Goal: Transaction & Acquisition: Book appointment/travel/reservation

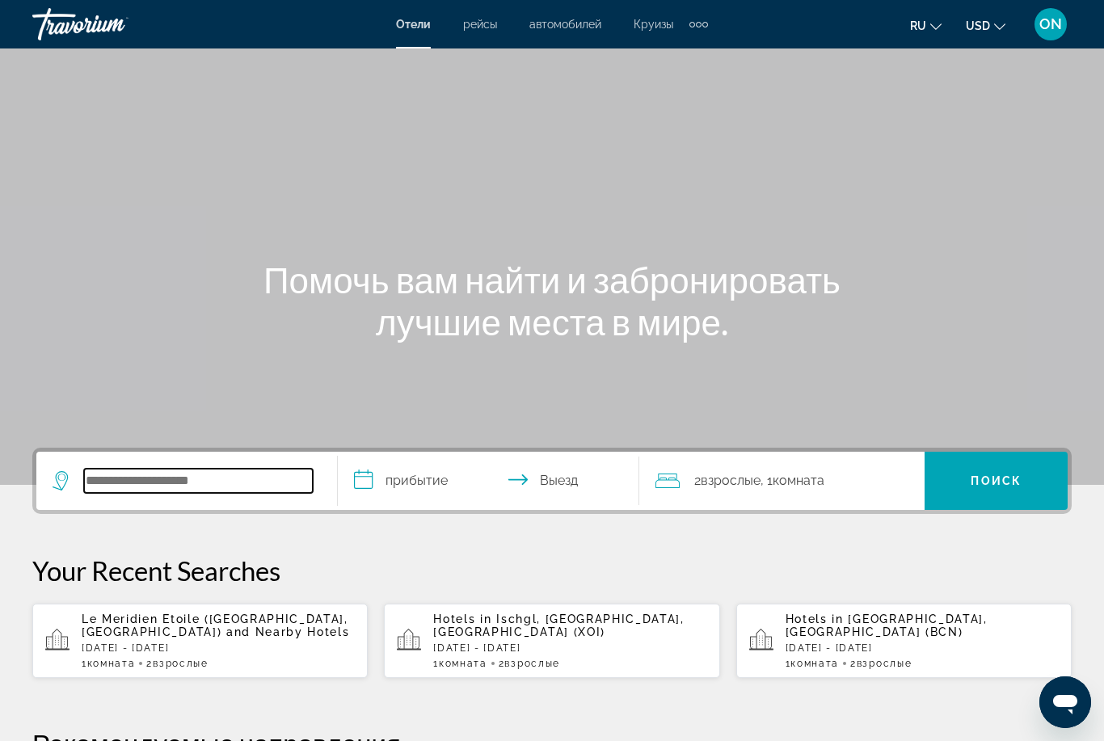
click at [204, 483] on input "Search widget" at bounding box center [198, 481] width 229 height 24
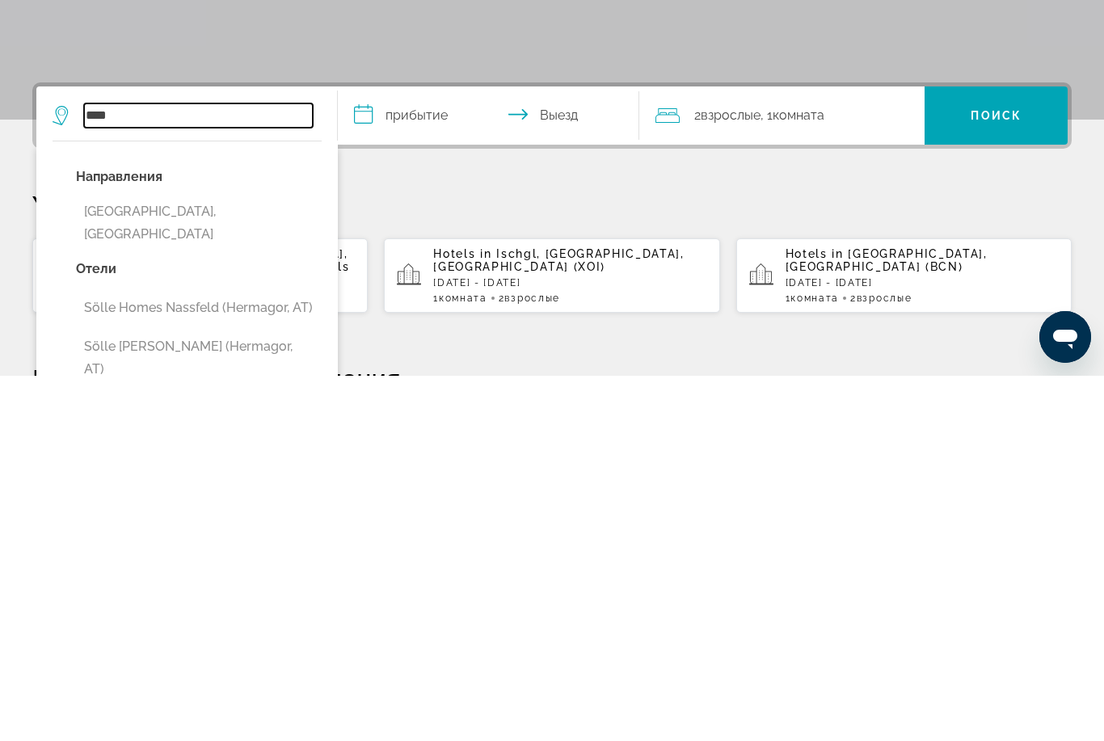
scroll to position [11, 0]
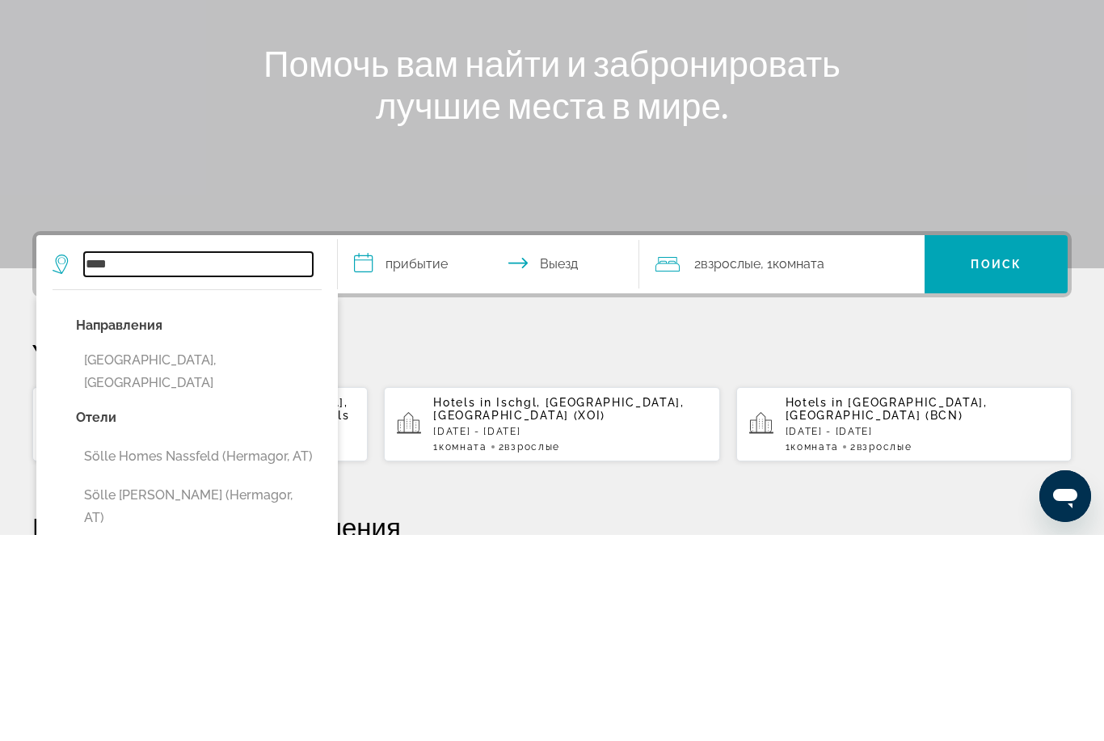
click at [183, 458] on input "****" at bounding box center [198, 470] width 229 height 24
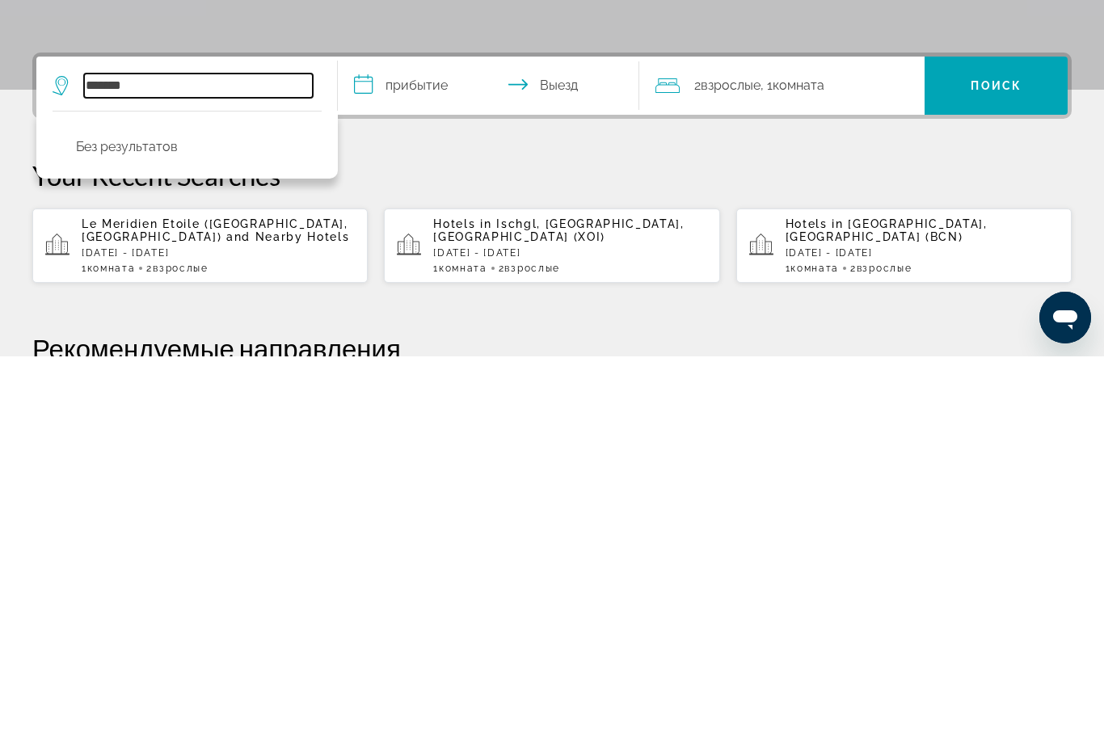
type input "*******"
click at [200, 458] on input "*******" at bounding box center [198, 470] width 229 height 24
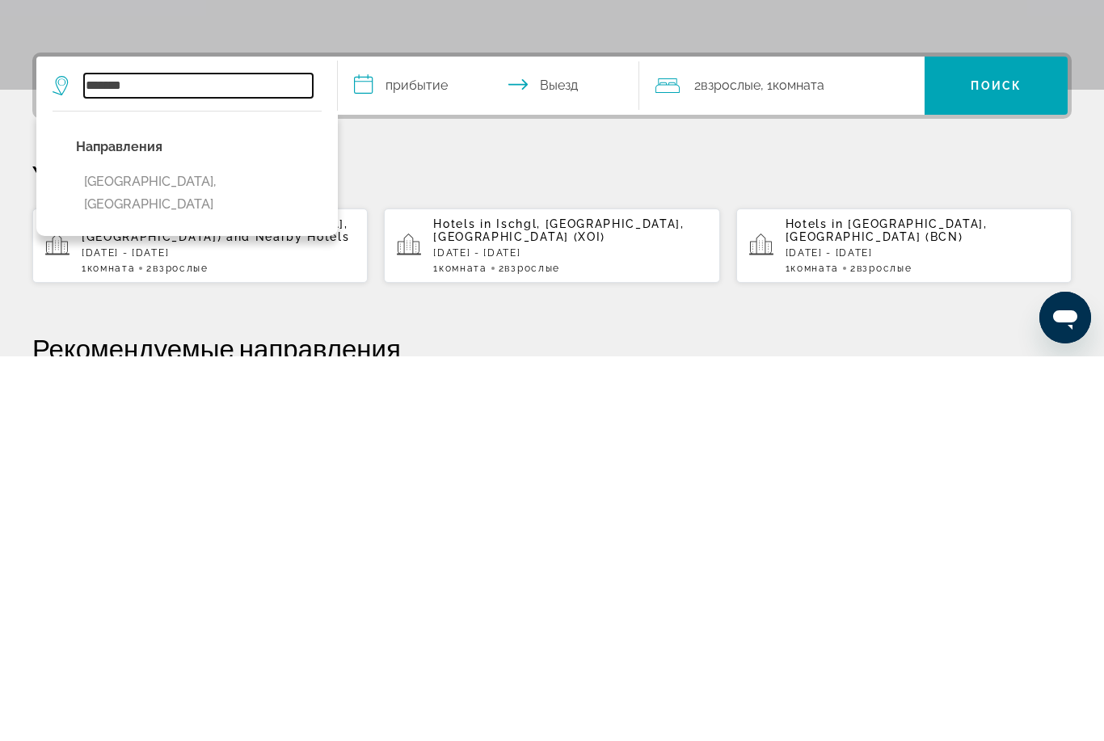
click at [238, 458] on input "******" at bounding box center [198, 470] width 229 height 24
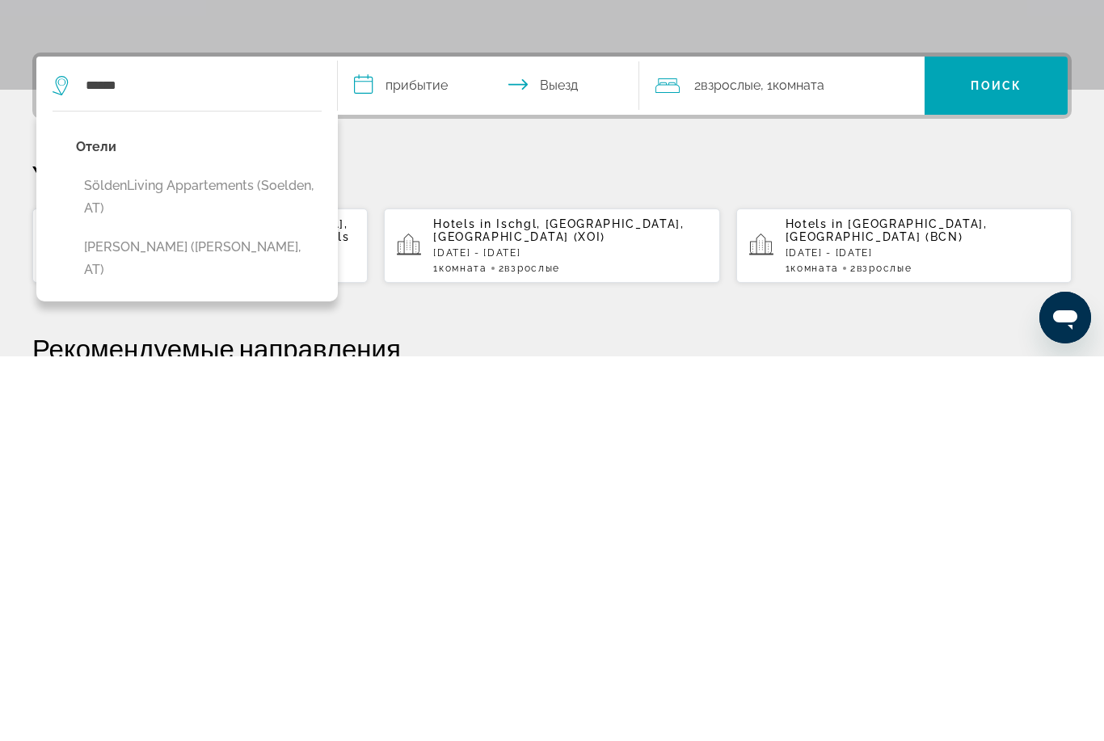
click at [207, 617] on button "[PERSON_NAME] ([PERSON_NAME], AT)" at bounding box center [199, 643] width 246 height 53
type input "**********"
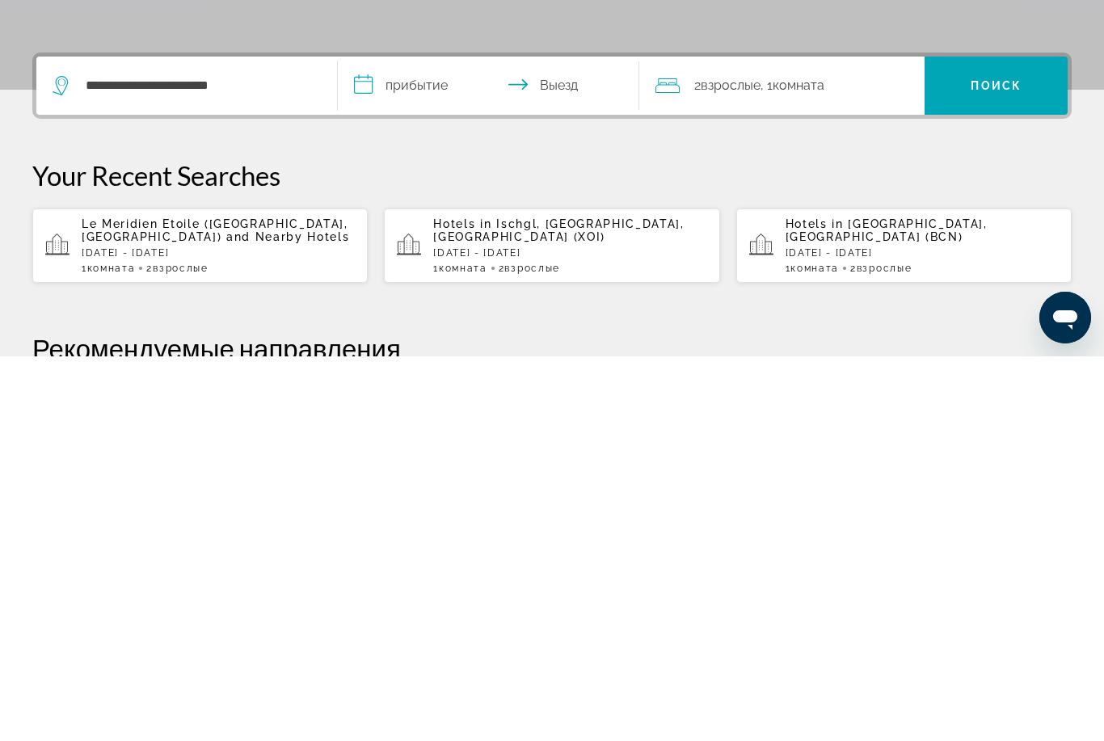
click at [458, 441] on input "**********" at bounding box center [492, 472] width 308 height 63
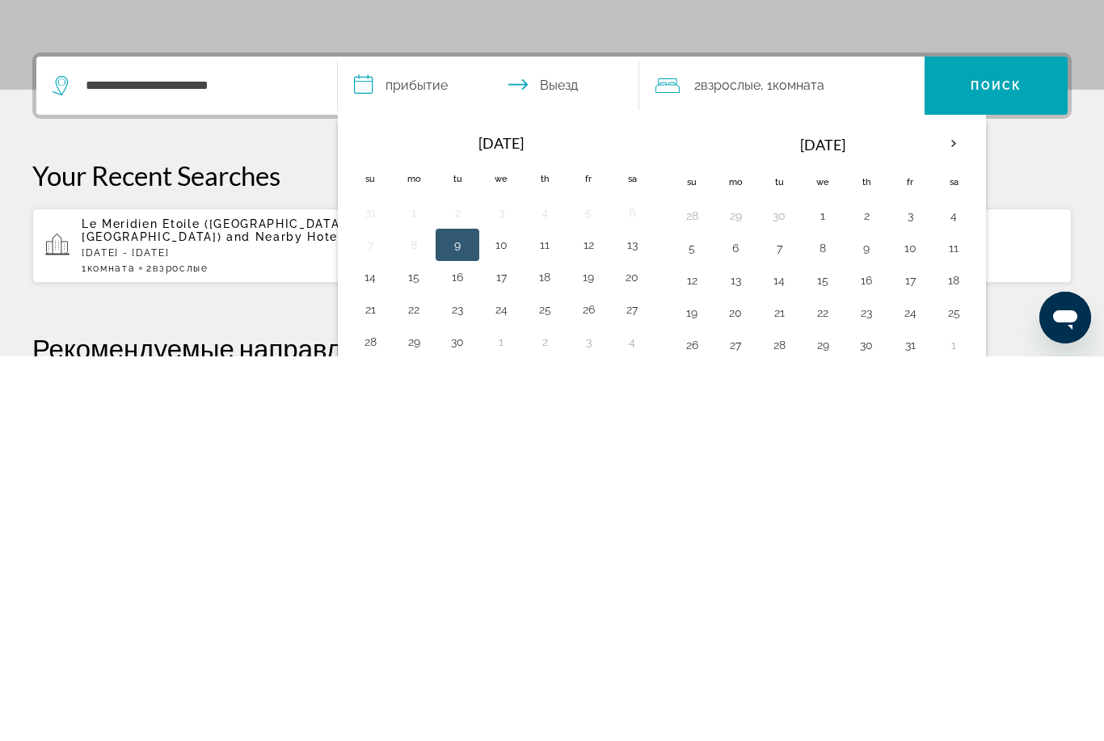
scroll to position [395, 0]
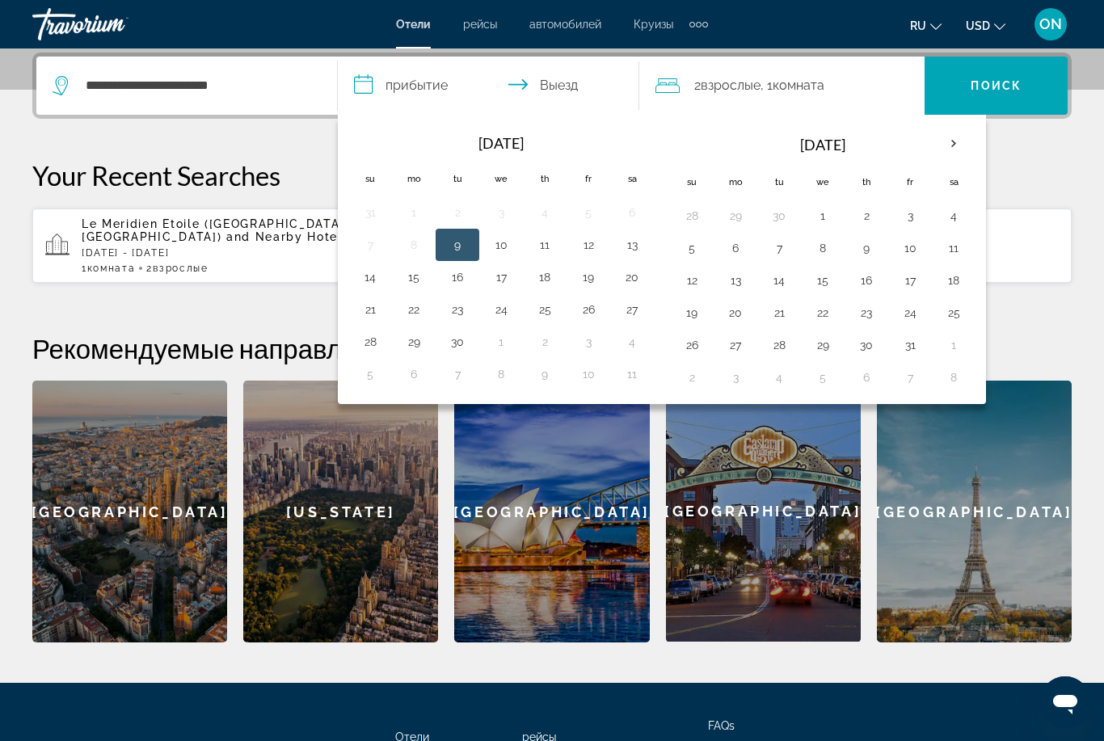
click at [953, 147] on th "Next month" at bounding box center [954, 144] width 44 height 36
click at [947, 151] on th "Next month" at bounding box center [954, 144] width 44 height 36
click at [953, 149] on th "Next month" at bounding box center [954, 144] width 44 height 36
click at [453, 221] on button "2" at bounding box center [458, 216] width 26 height 23
click at [588, 216] on button "5" at bounding box center [589, 216] width 26 height 23
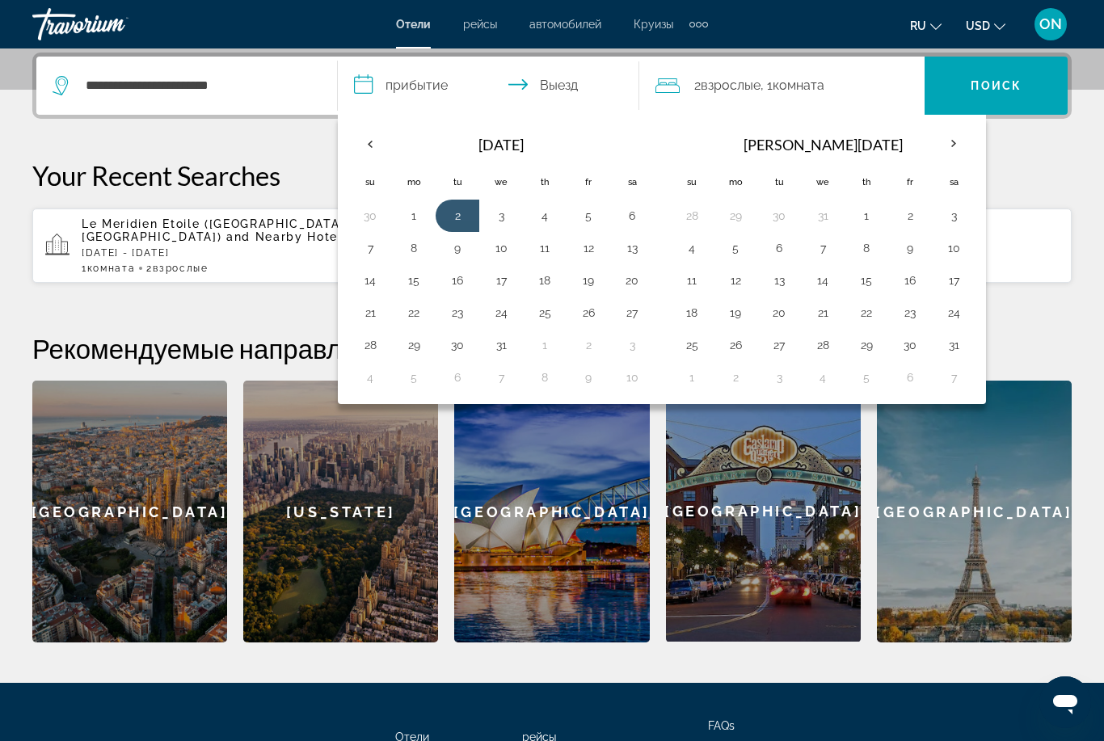
type input "**********"
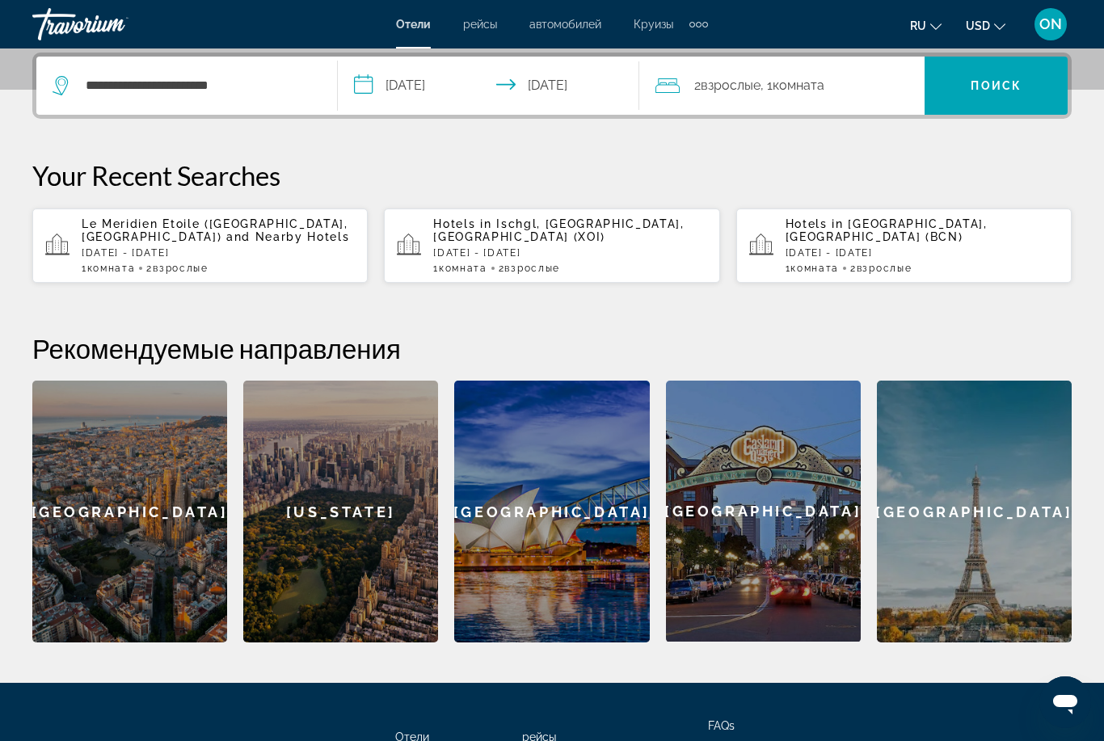
click at [976, 85] on span "Поиск" at bounding box center [996, 85] width 51 height 13
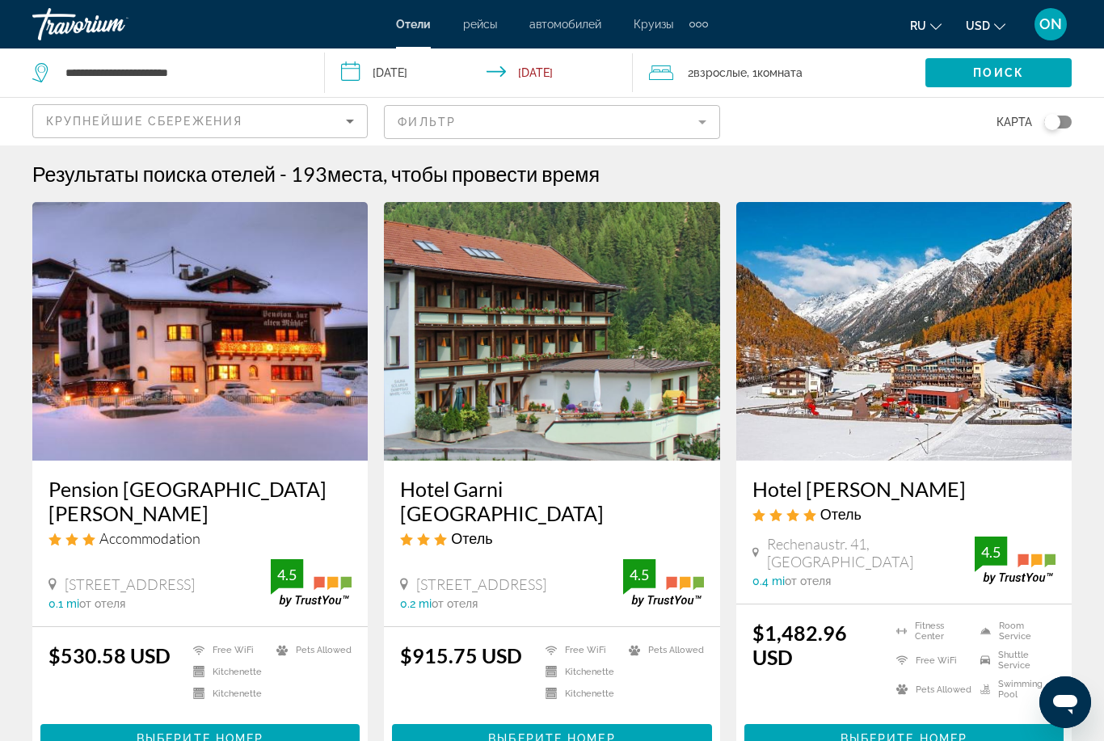
click at [230, 740] on span "Выберите номер" at bounding box center [200, 738] width 127 height 13
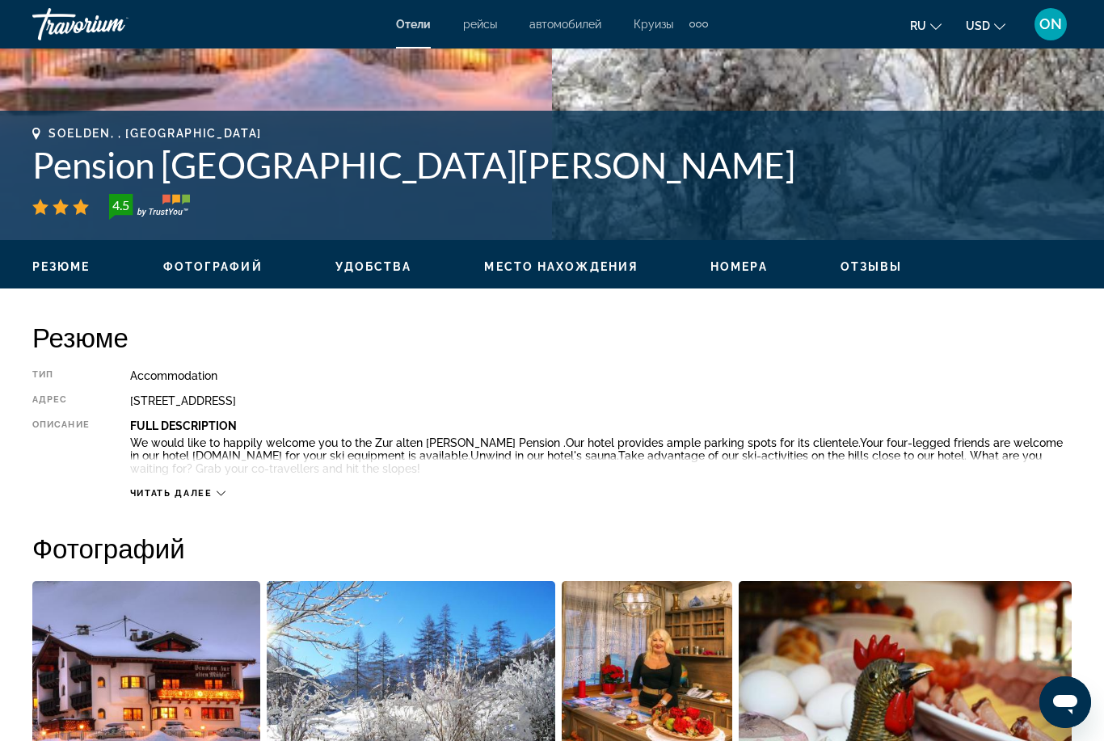
scroll to position [580, 0]
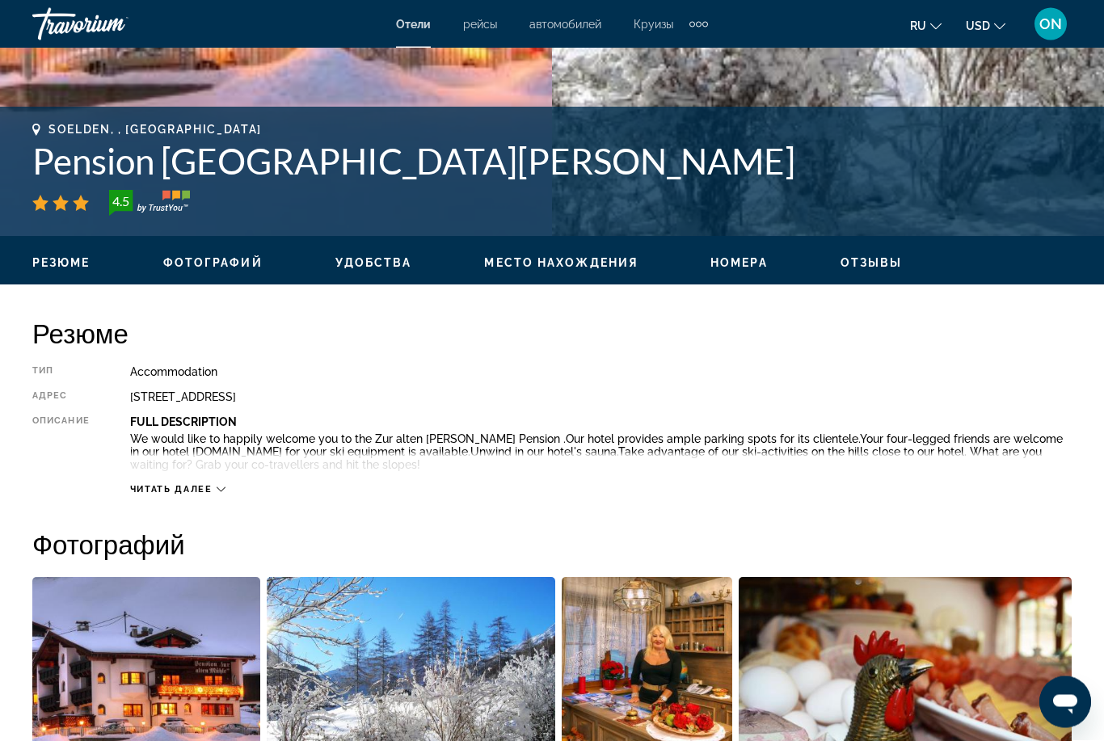
click at [226, 480] on div "Читать далее" at bounding box center [601, 474] width 942 height 44
click at [211, 493] on span "Читать далее" at bounding box center [171, 490] width 82 height 11
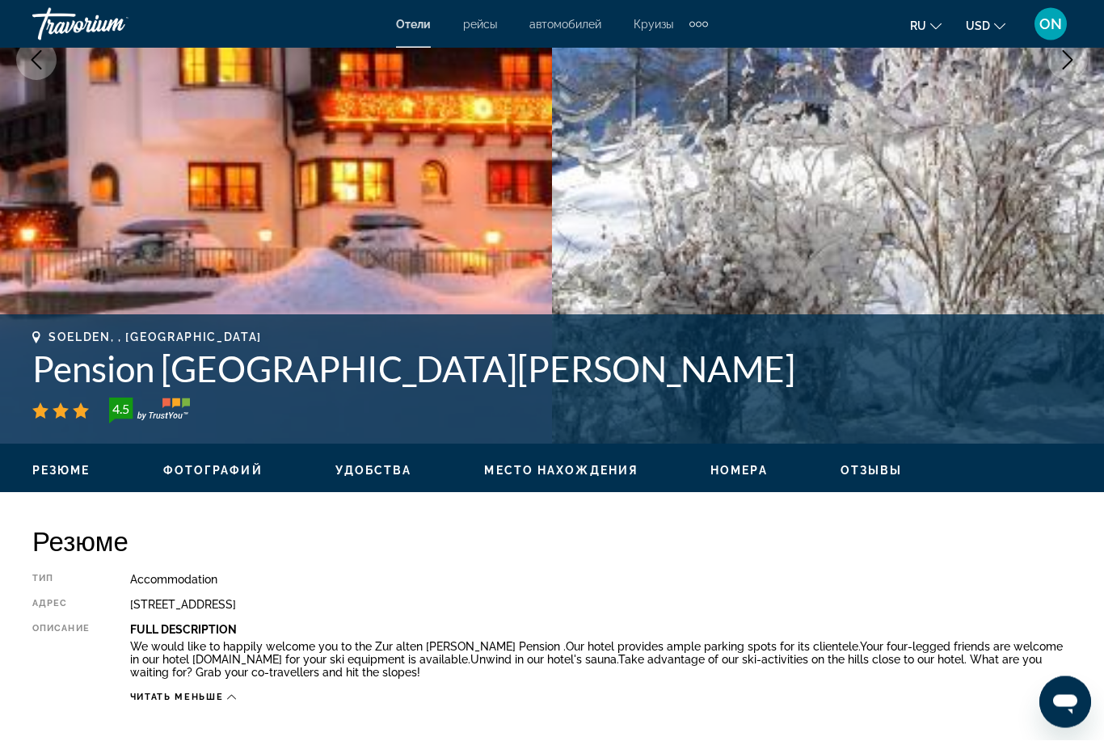
click at [555, 475] on span "Место нахождения" at bounding box center [561, 471] width 154 height 13
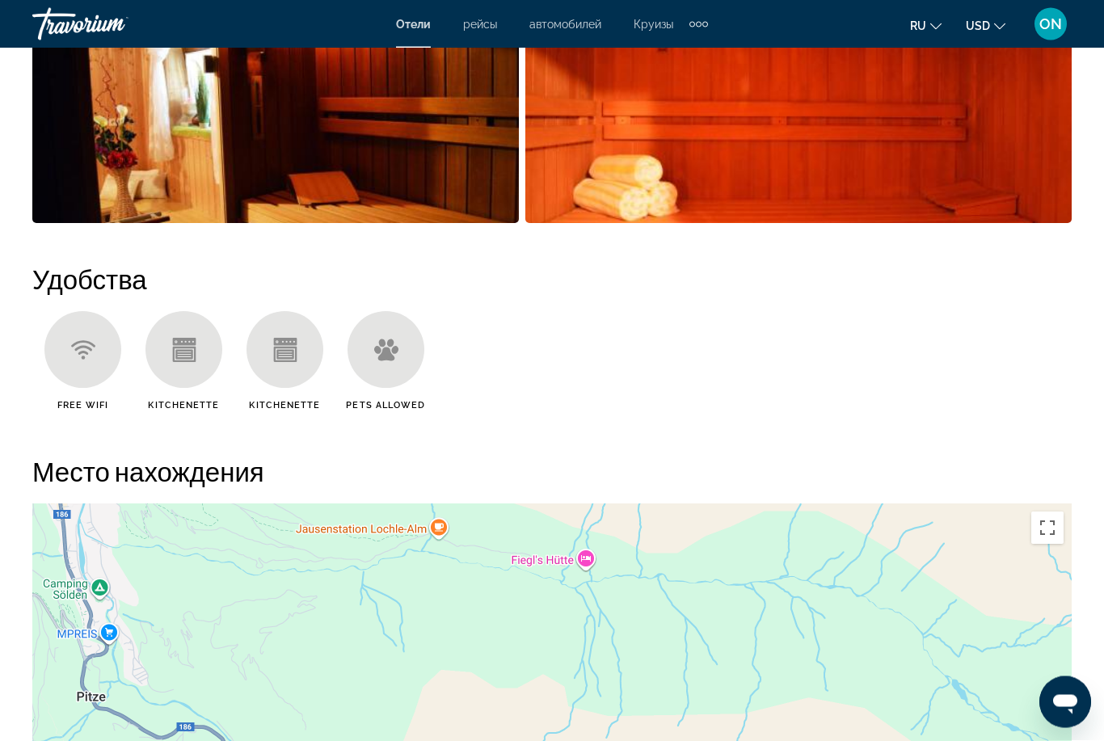
scroll to position [1702, 0]
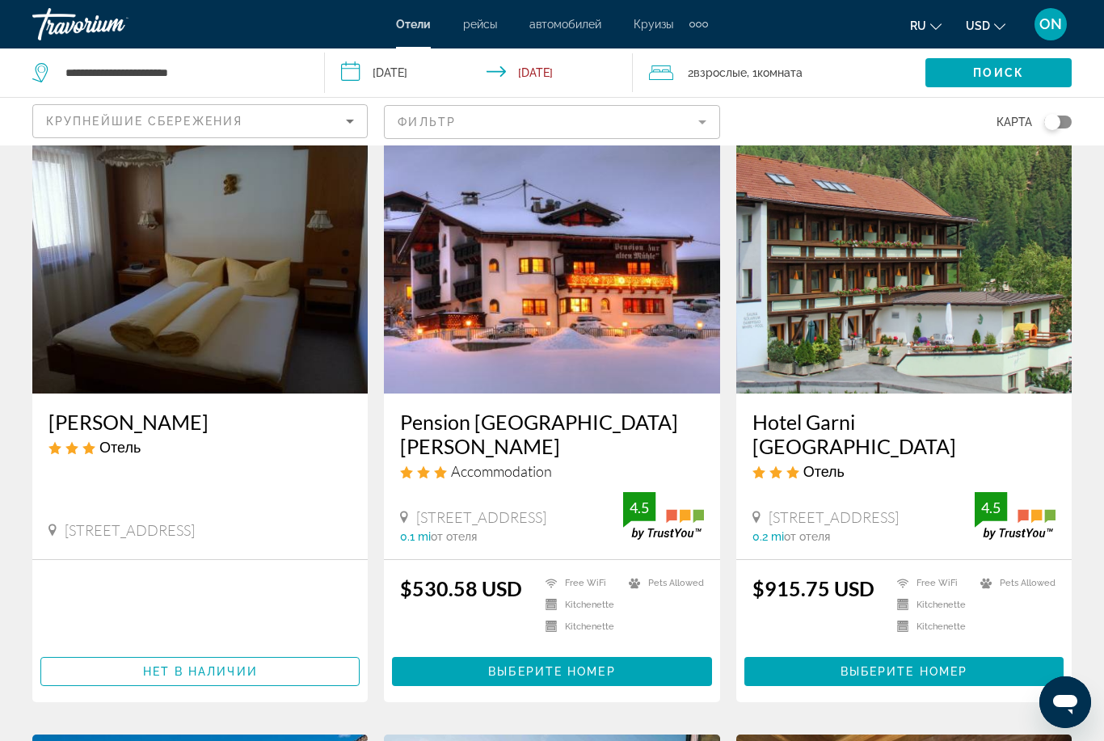
scroll to position [70, 0]
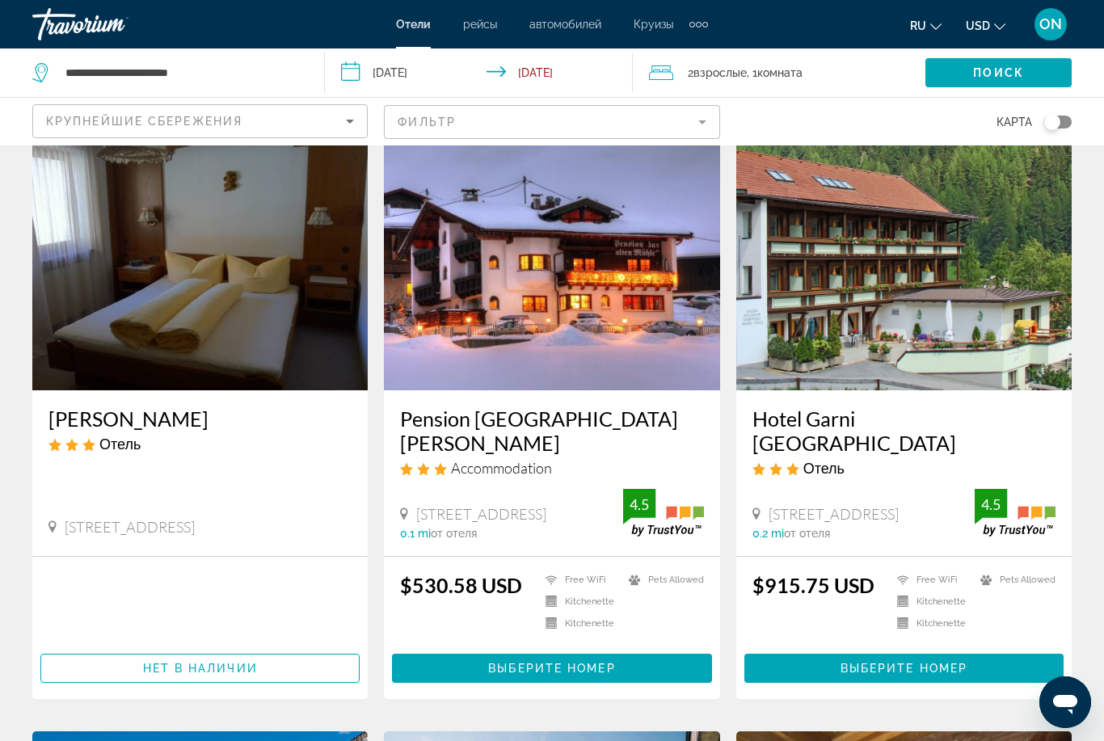
click at [530, 303] on img "Main content" at bounding box center [551, 261] width 335 height 259
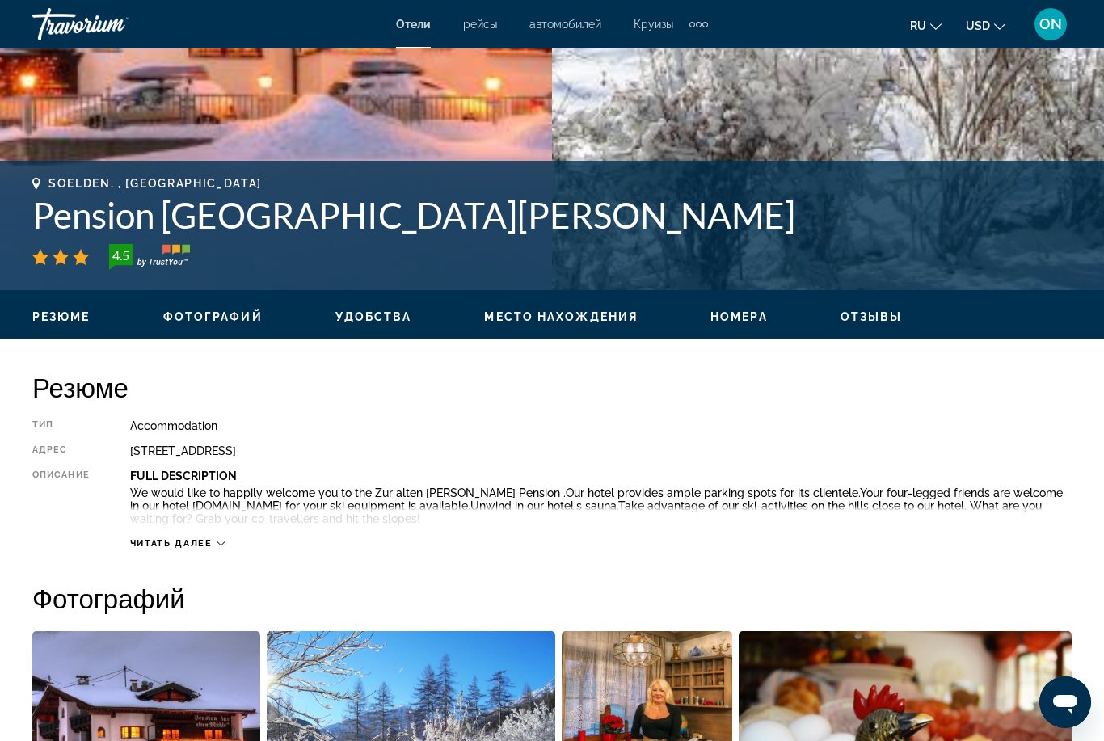
scroll to position [525, 0]
click at [399, 227] on h1 "Pension [GEOGRAPHIC_DATA][PERSON_NAME]" at bounding box center [552, 216] width 1040 height 42
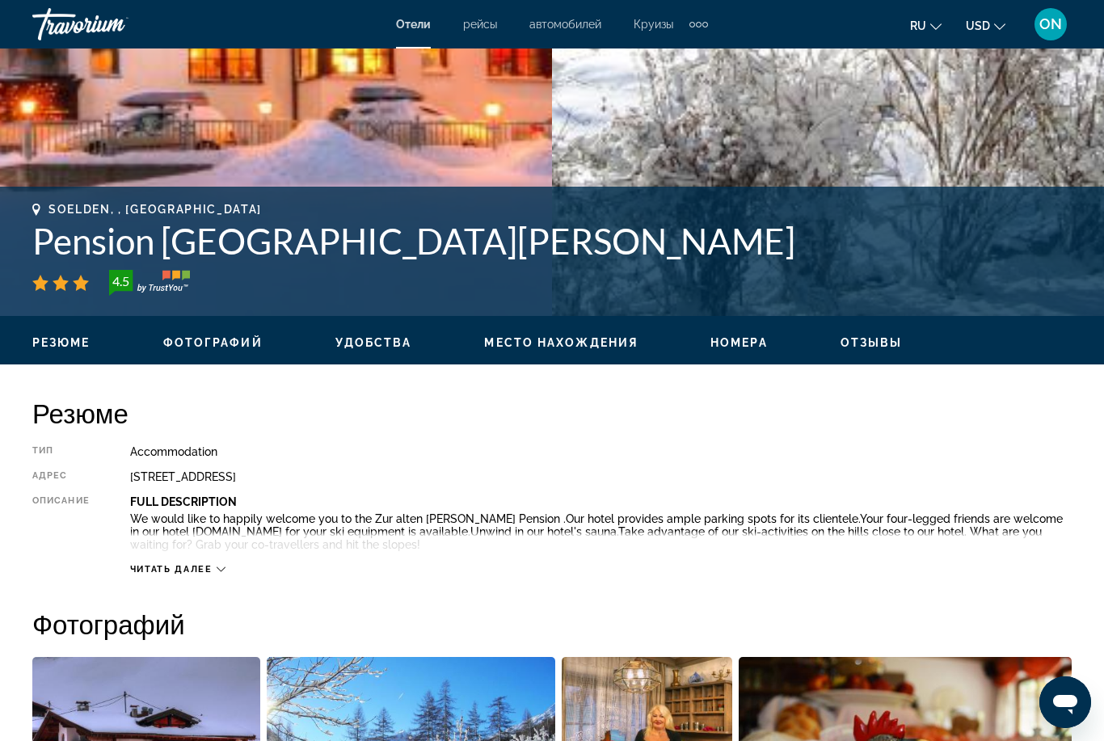
scroll to position [502, 0]
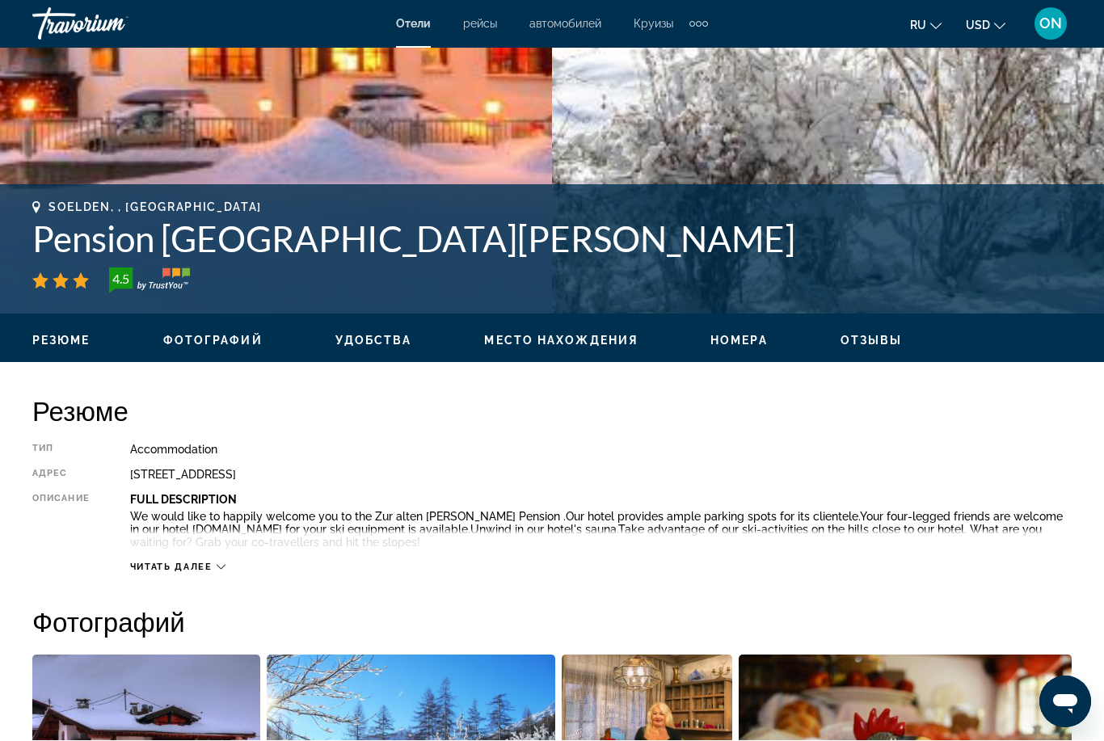
click at [298, 255] on h1 "Pension [GEOGRAPHIC_DATA][PERSON_NAME]" at bounding box center [552, 239] width 1040 height 42
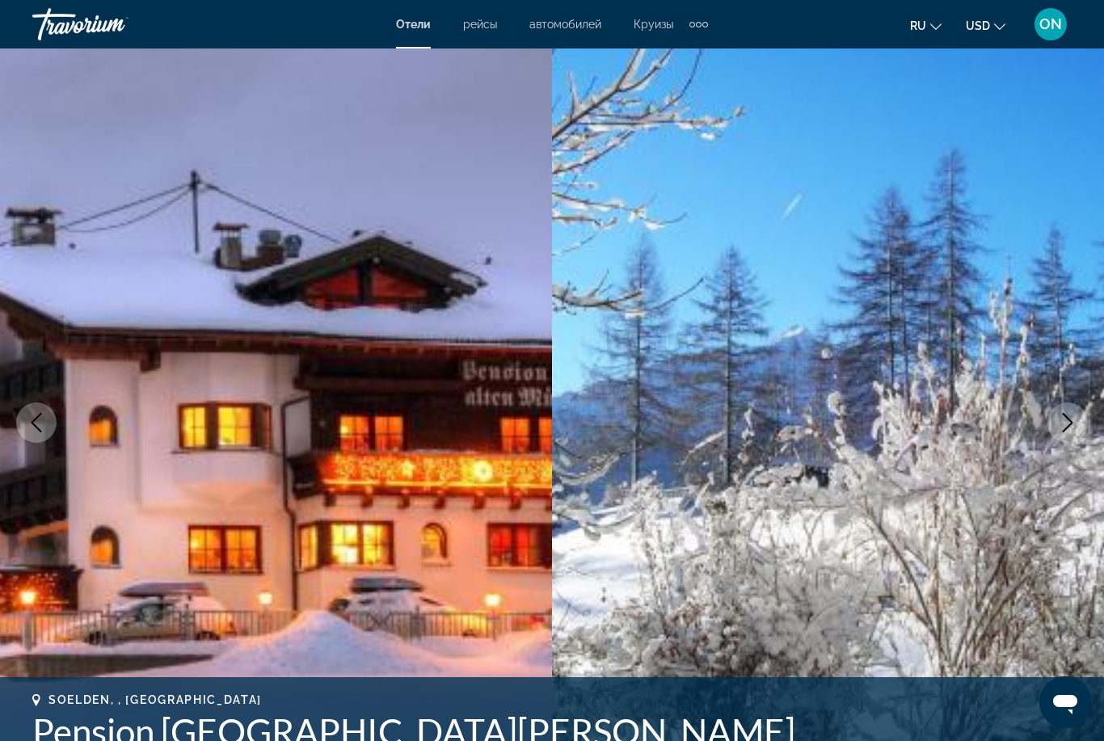
scroll to position [0, 0]
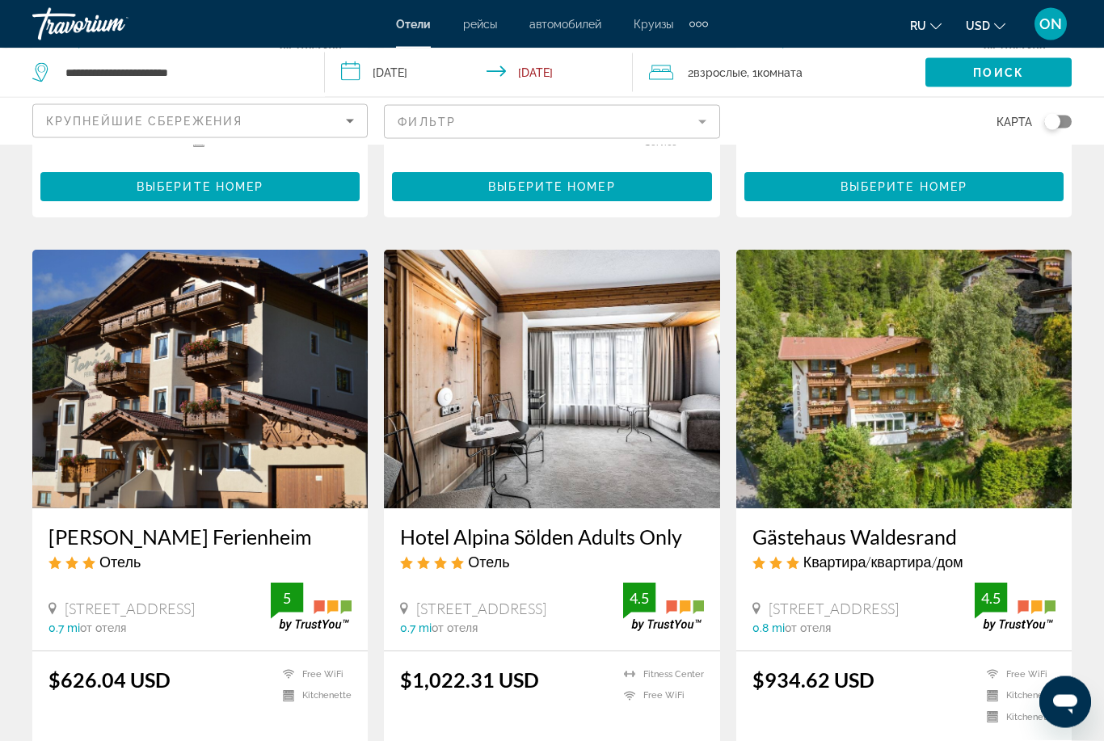
scroll to position [1792, 0]
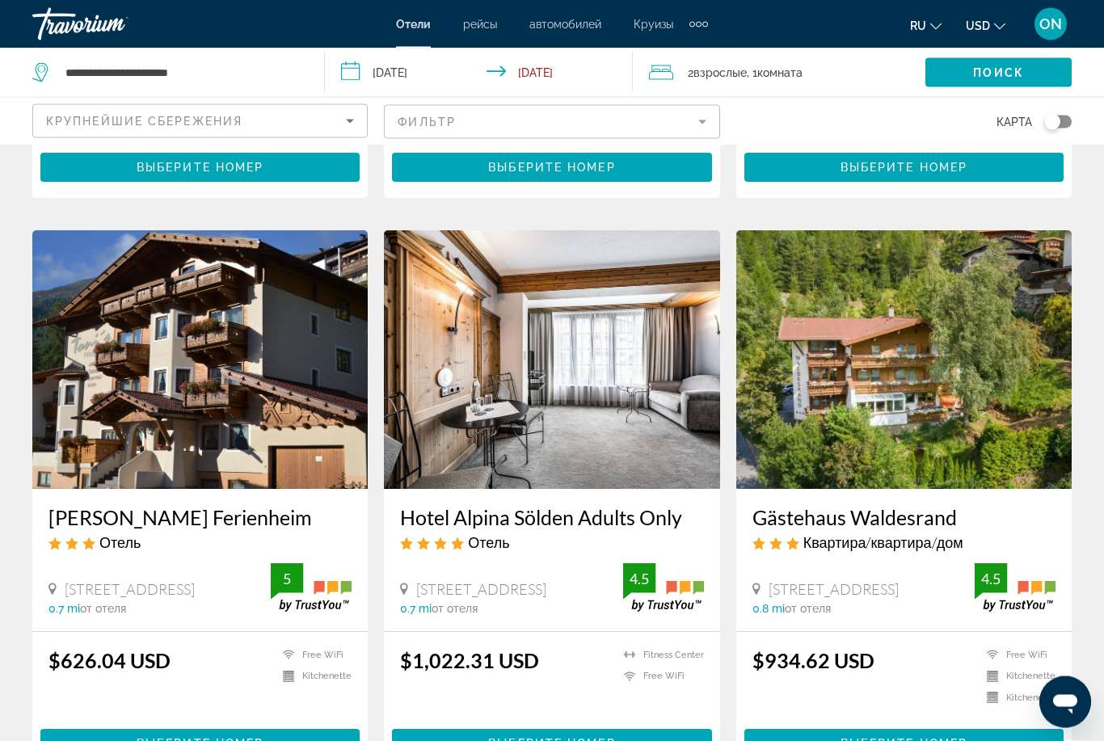
click at [251, 332] on img "Main content" at bounding box center [199, 360] width 335 height 259
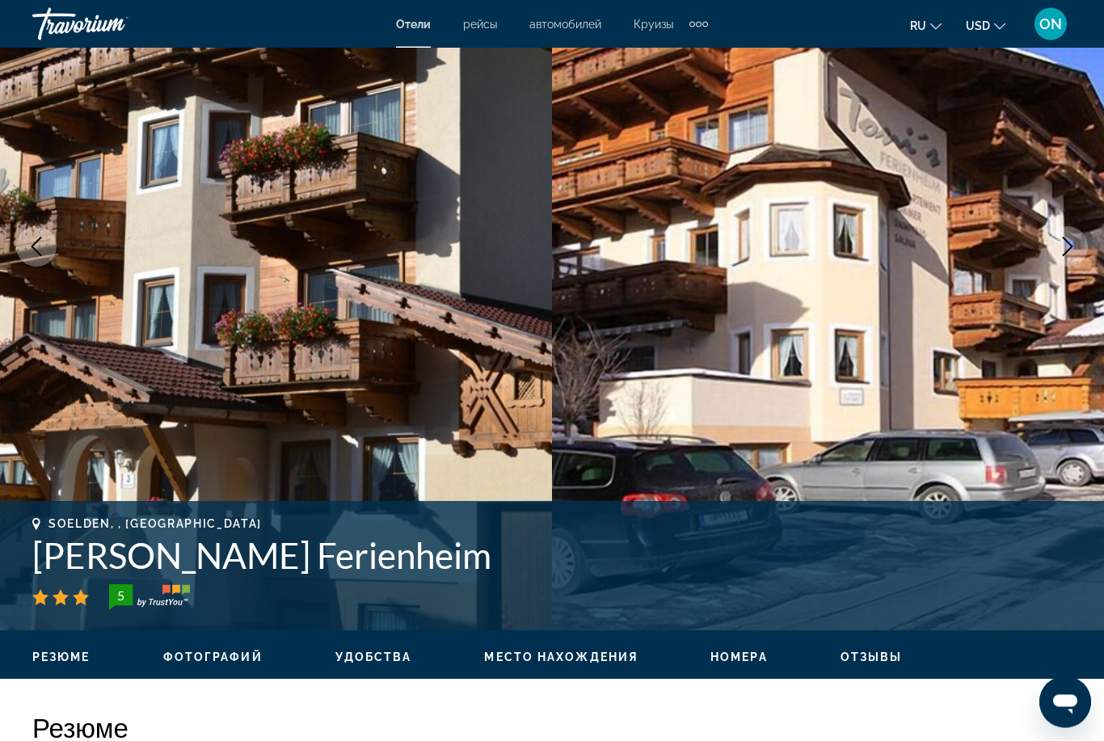
scroll to position [96, 0]
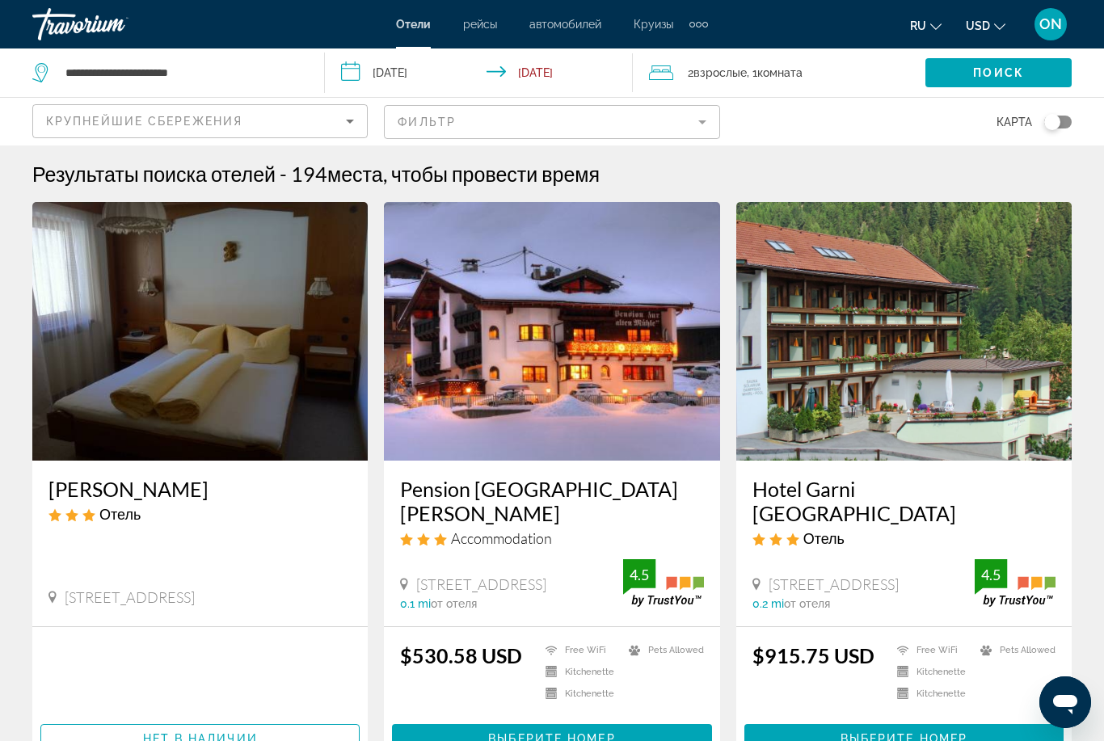
click at [559, 378] on img "Main content" at bounding box center [551, 331] width 335 height 259
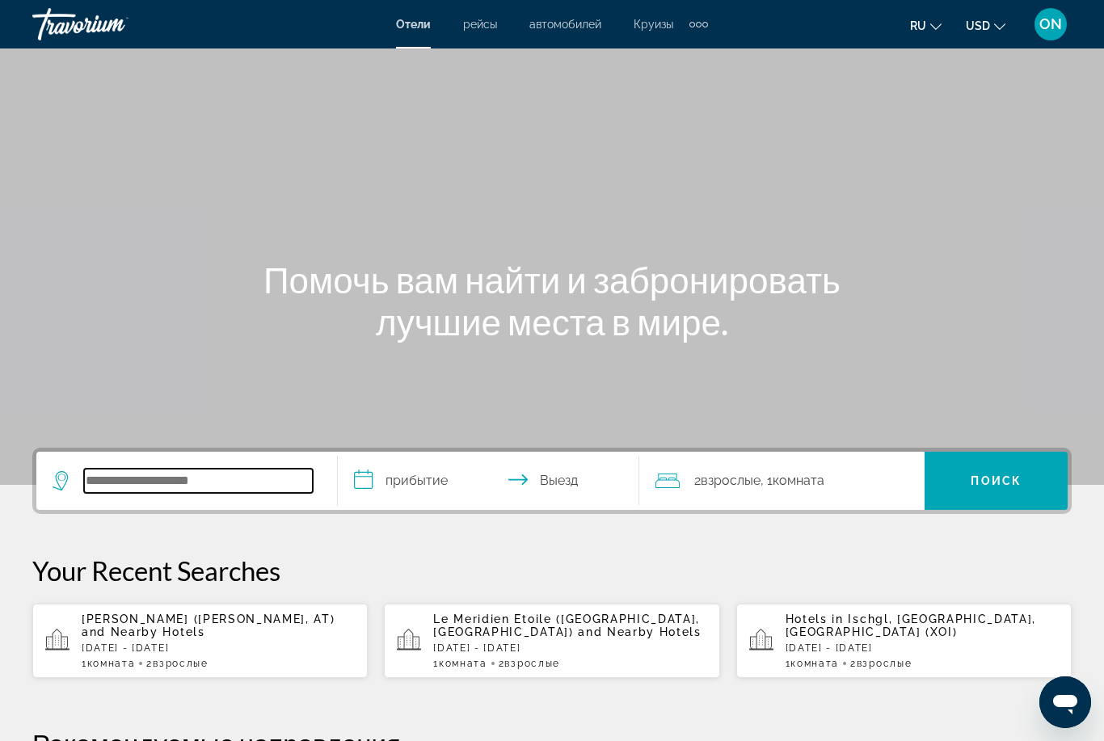
click at [188, 493] on input "Search widget" at bounding box center [198, 481] width 229 height 24
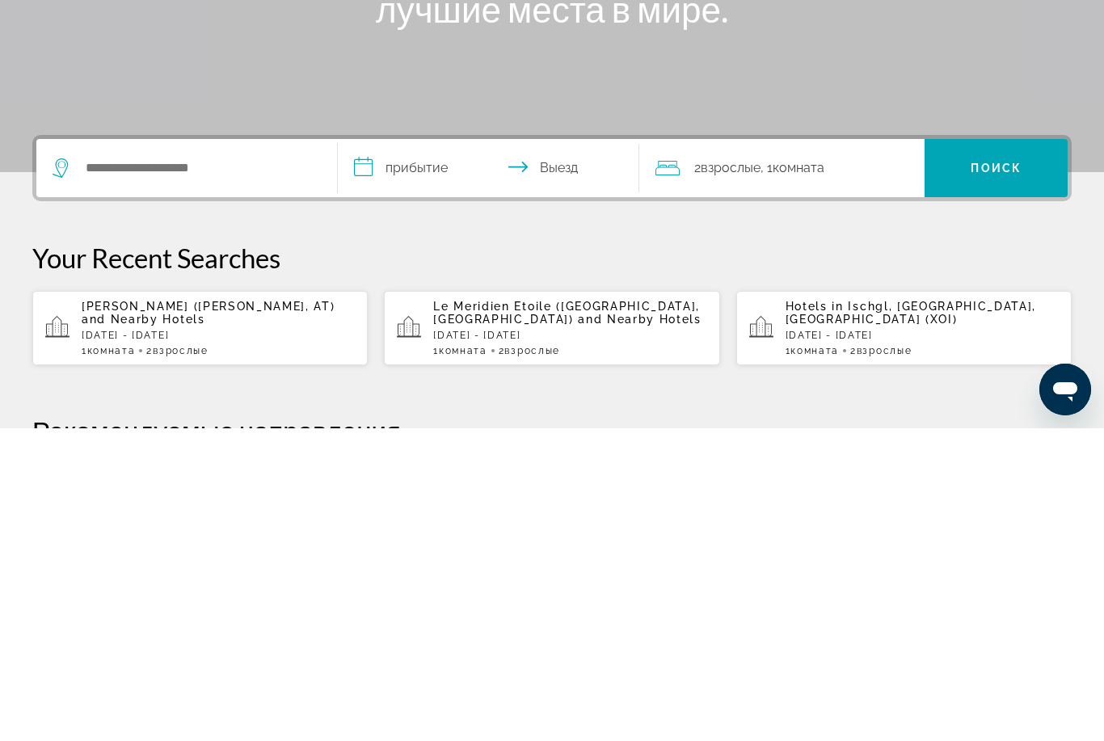
click at [215, 613] on span "[PERSON_NAME] ([PERSON_NAME], AT)" at bounding box center [208, 619] width 253 height 13
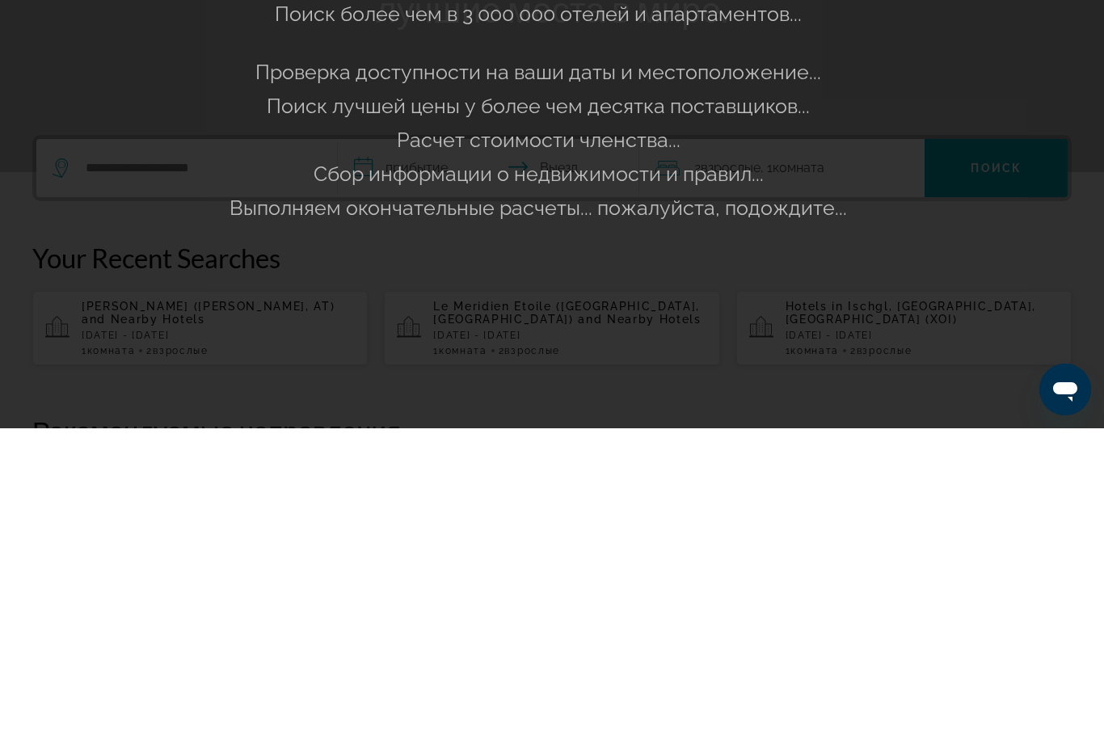
scroll to position [313, 0]
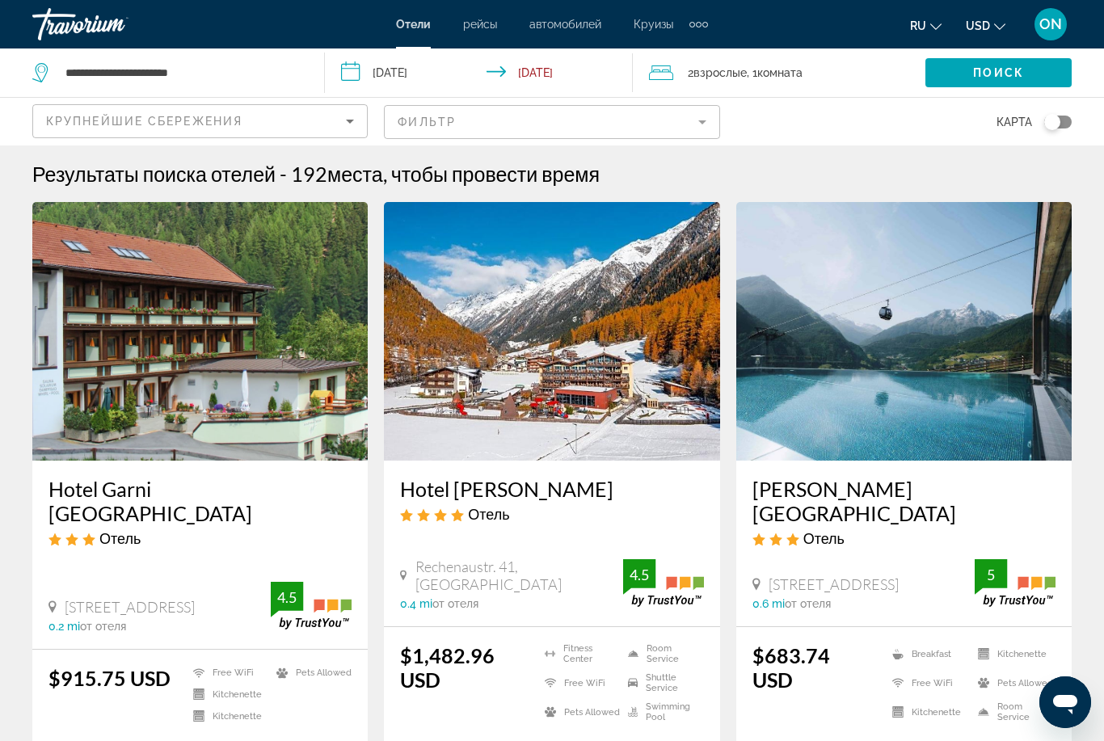
click at [900, 389] on img "Main content" at bounding box center [903, 331] width 335 height 259
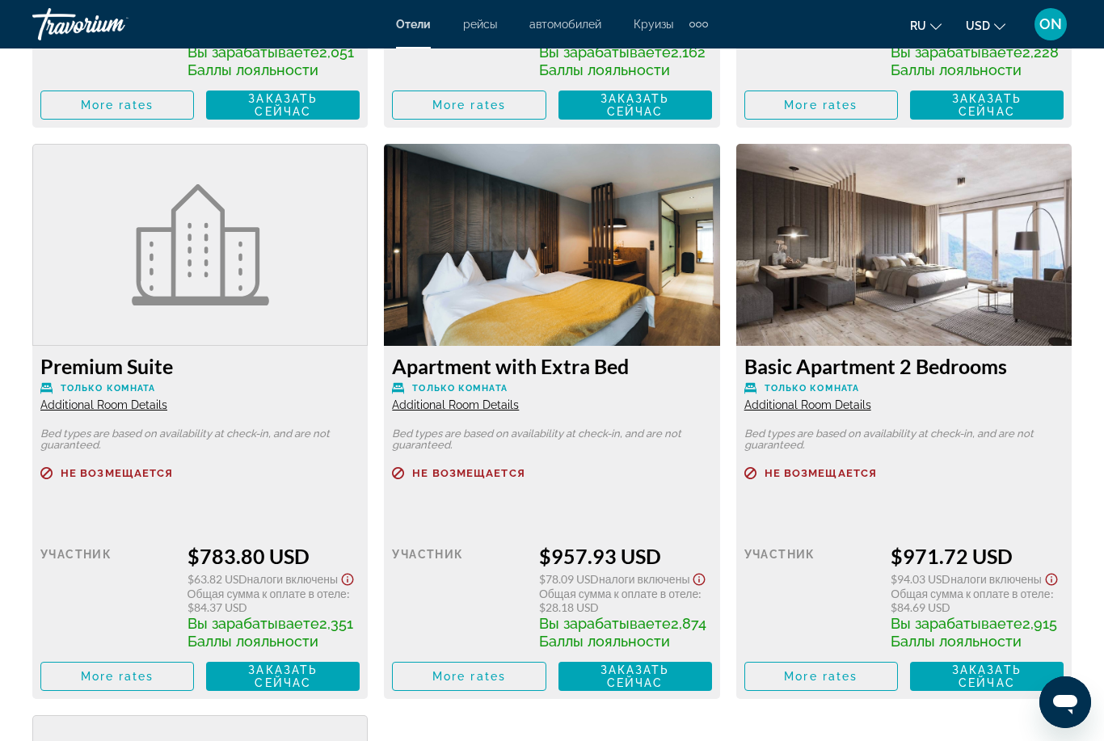
scroll to position [2998, 0]
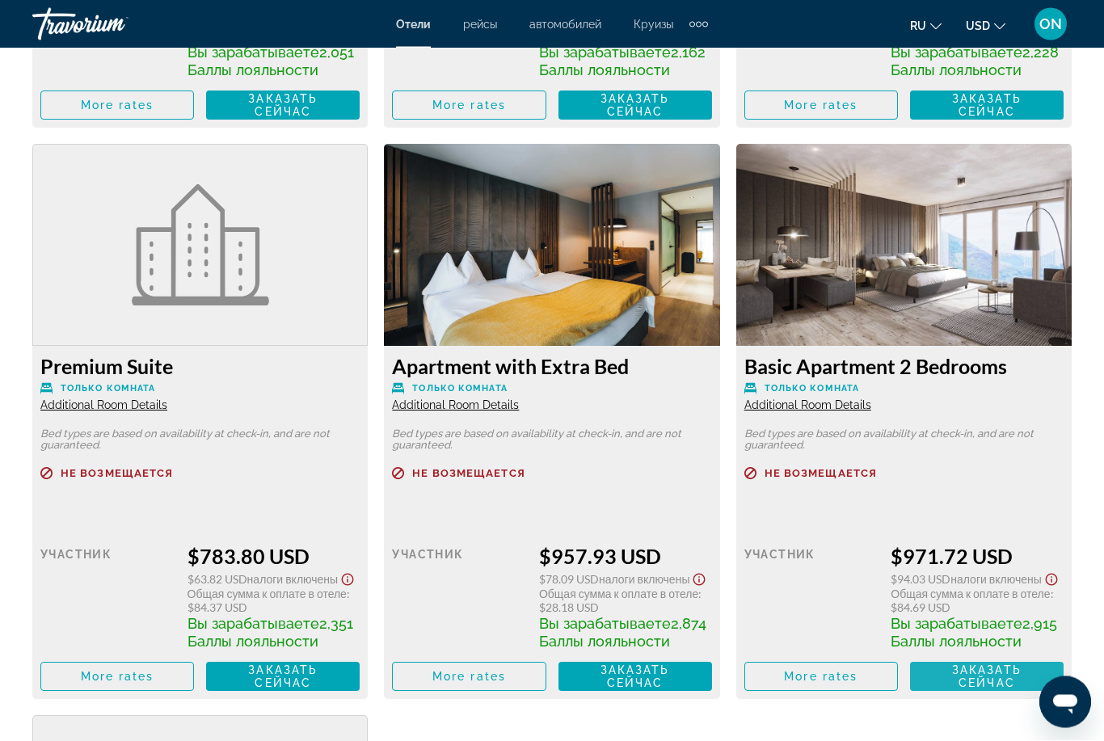
click at [993, 690] on span "Заказать сейчас" at bounding box center [987, 677] width 70 height 26
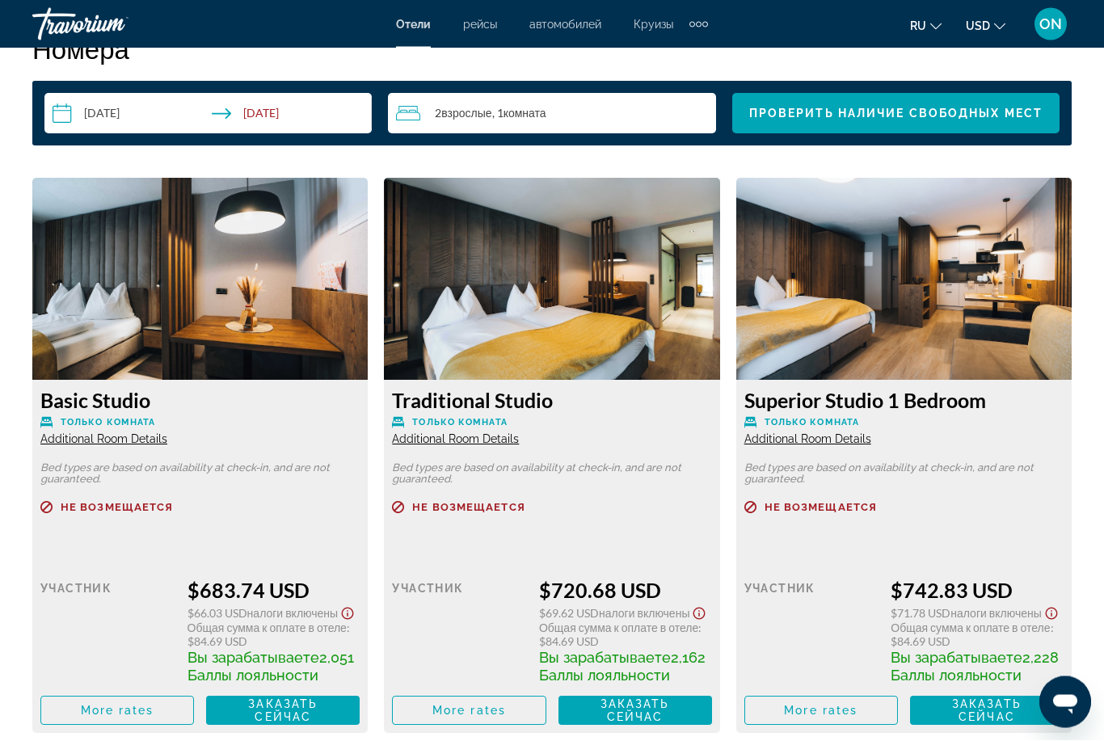
scroll to position [2390, 0]
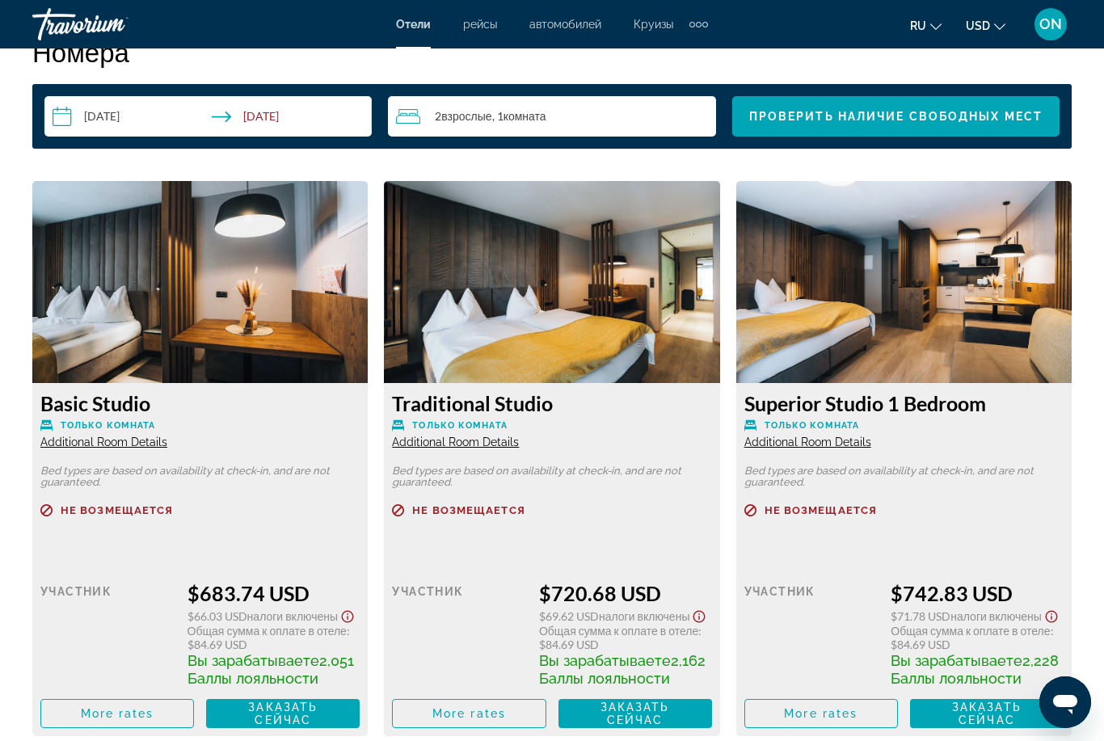
click at [255, 302] on img "Main content" at bounding box center [199, 282] width 335 height 202
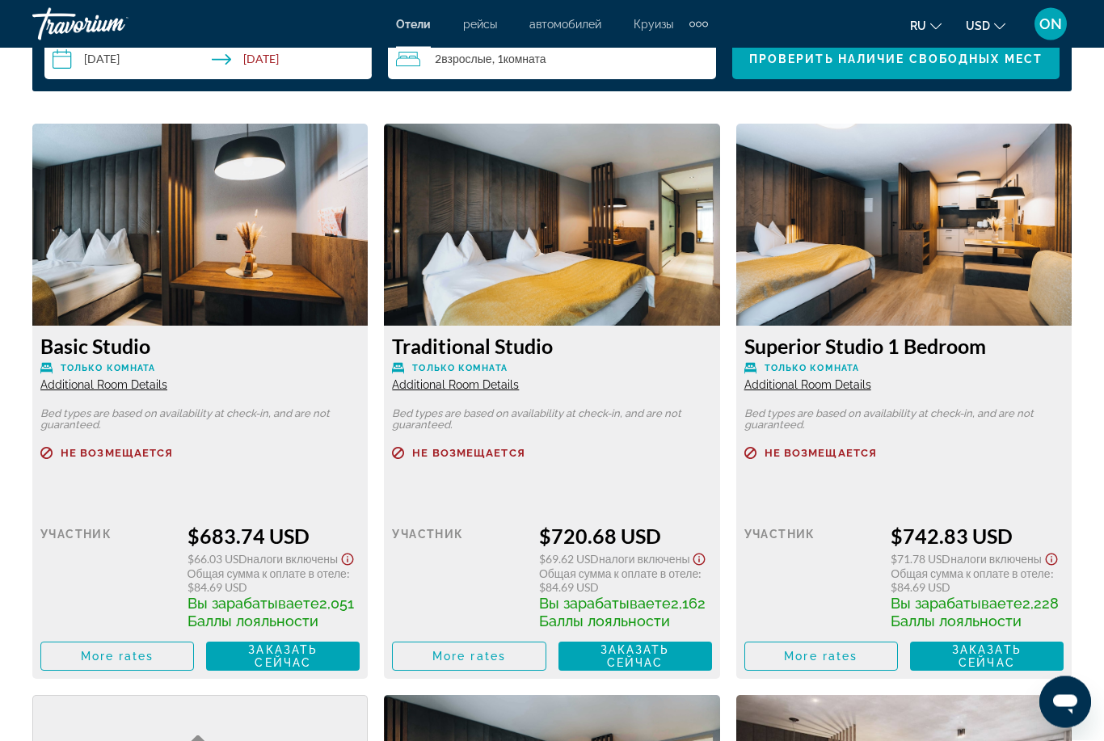
scroll to position [2447, 0]
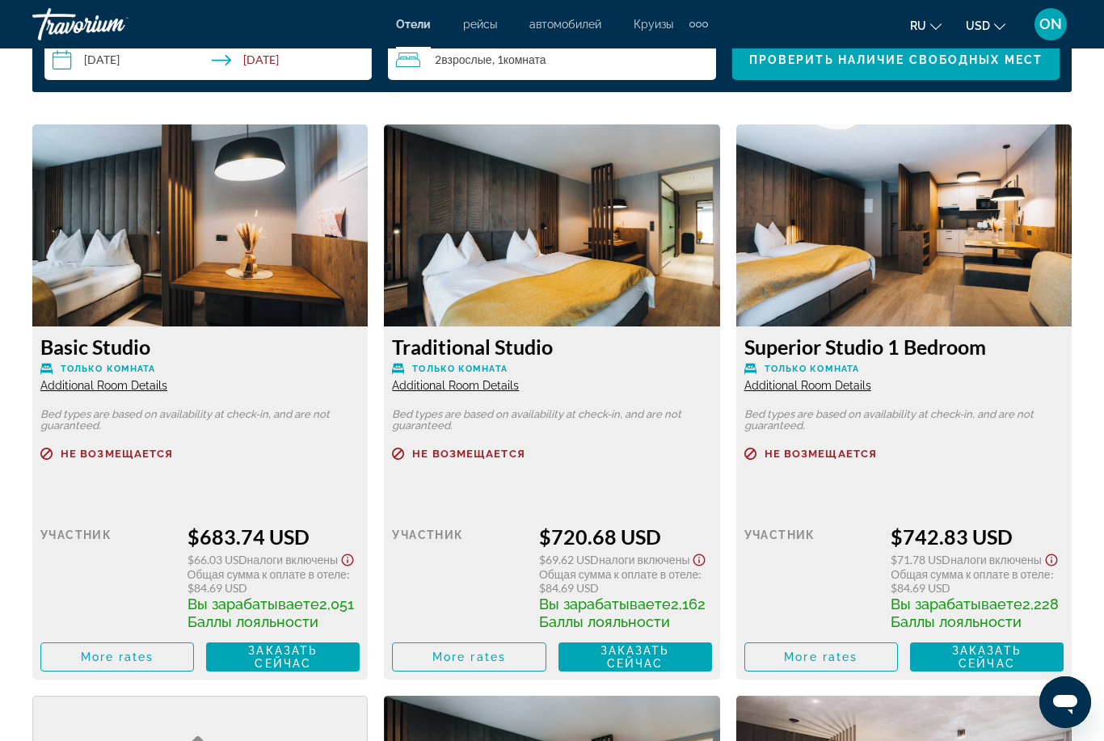
click at [209, 515] on div "Розничная цена $0.00 когда вы выкупаете участник $683.74 USD $66.03 USD Налоги …" at bounding box center [199, 583] width 319 height 177
click at [132, 677] on span "Main content" at bounding box center [117, 657] width 152 height 39
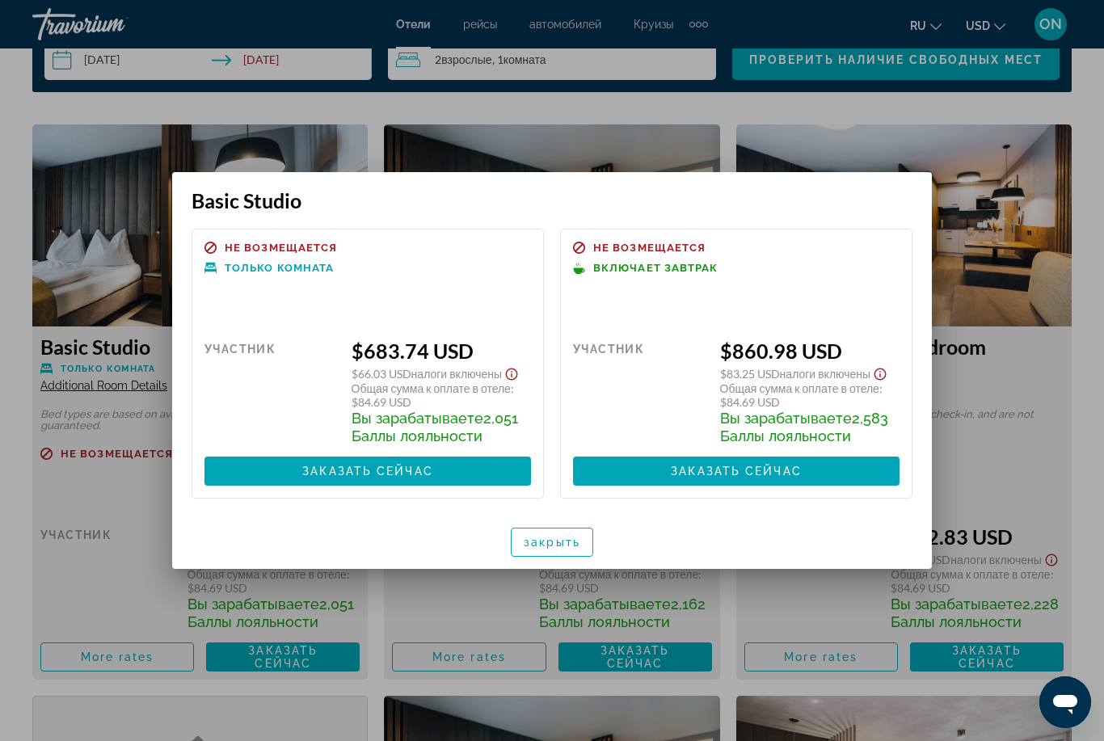
click at [955, 598] on div at bounding box center [552, 370] width 1104 height 741
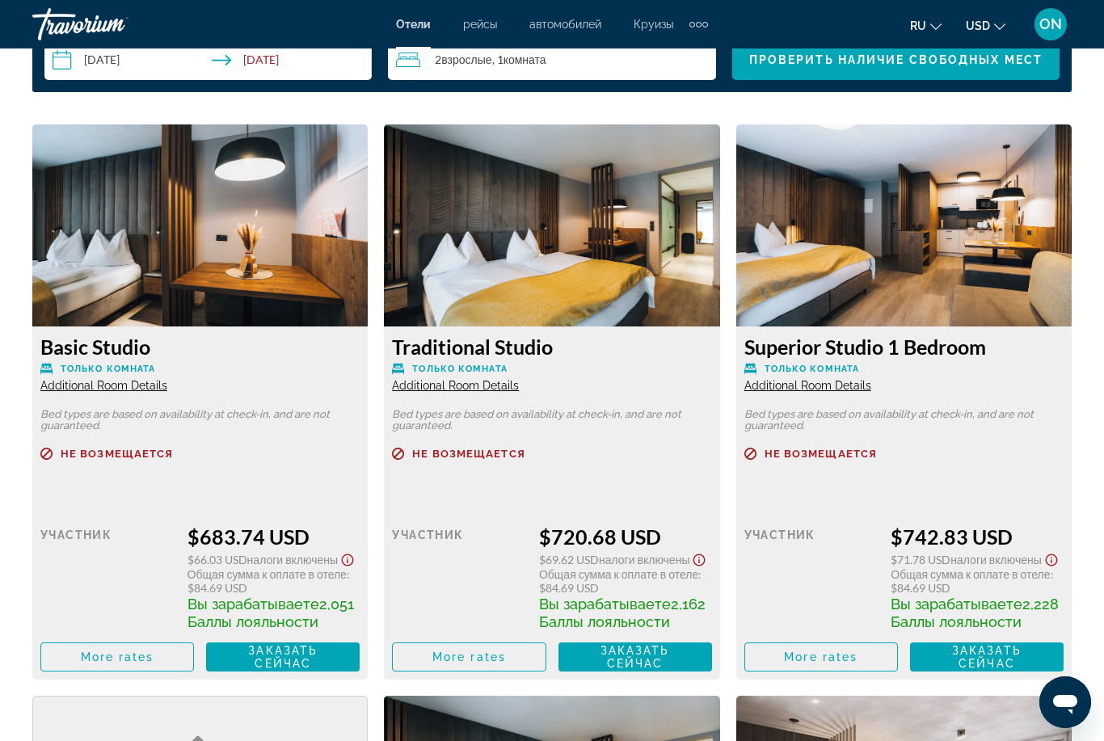
scroll to position [2446, 0]
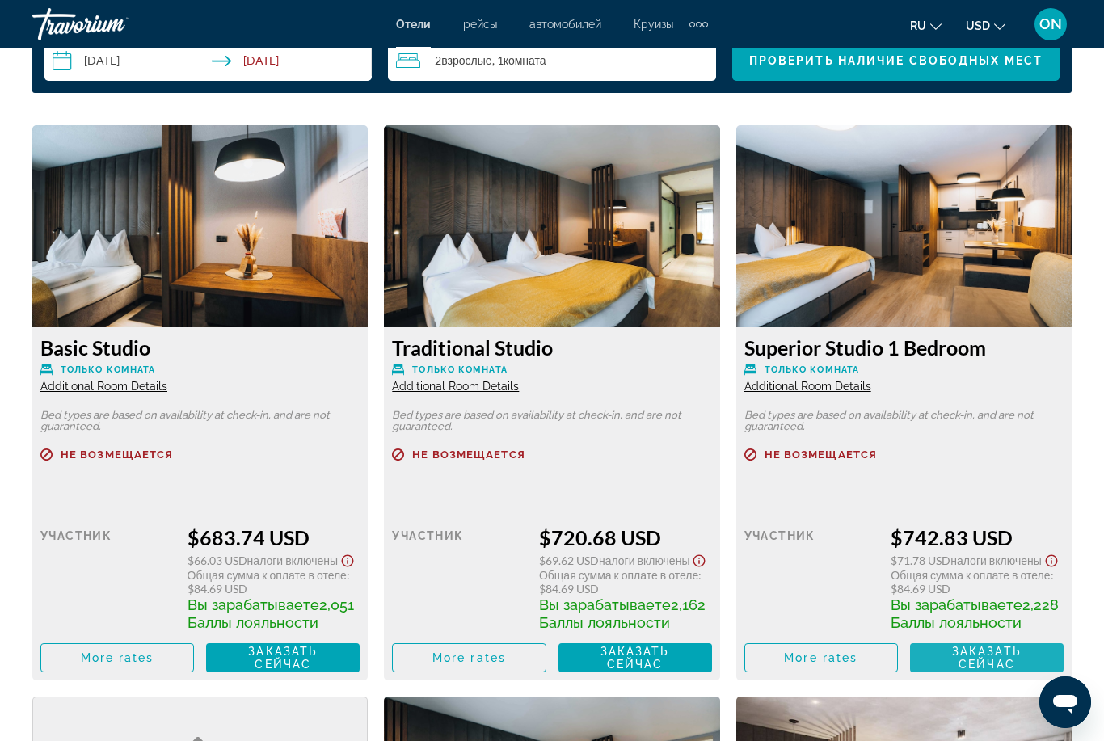
click at [977, 667] on span "Заказать сейчас" at bounding box center [987, 658] width 70 height 26
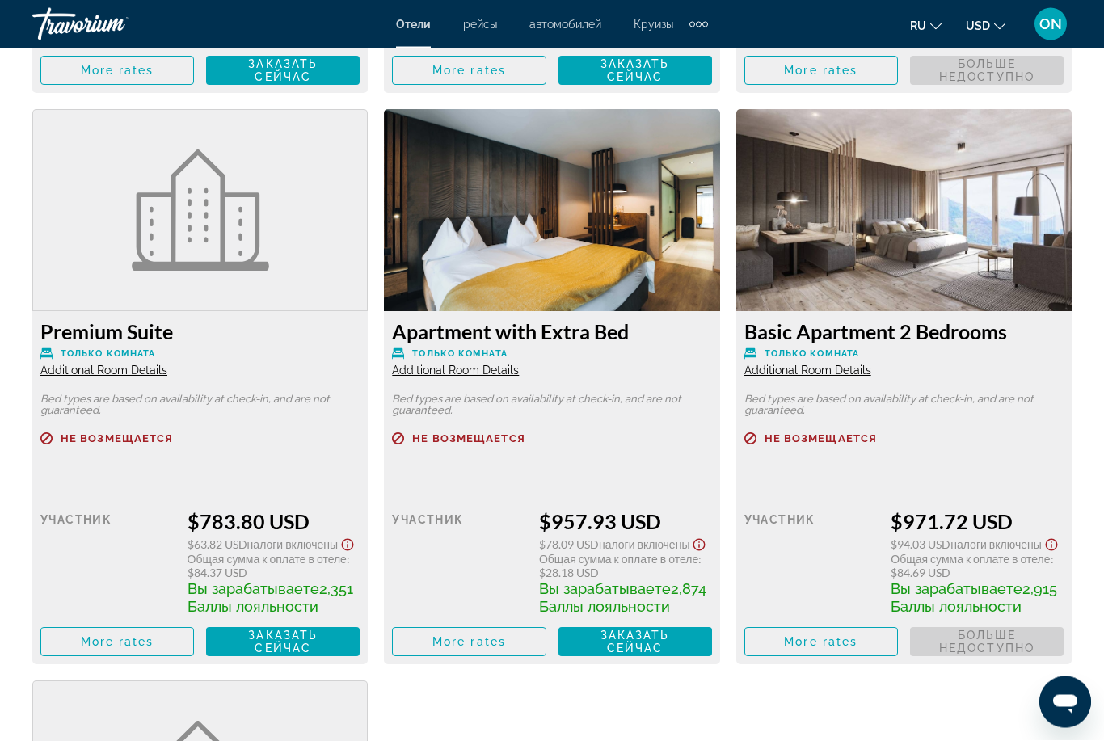
scroll to position [3031, 0]
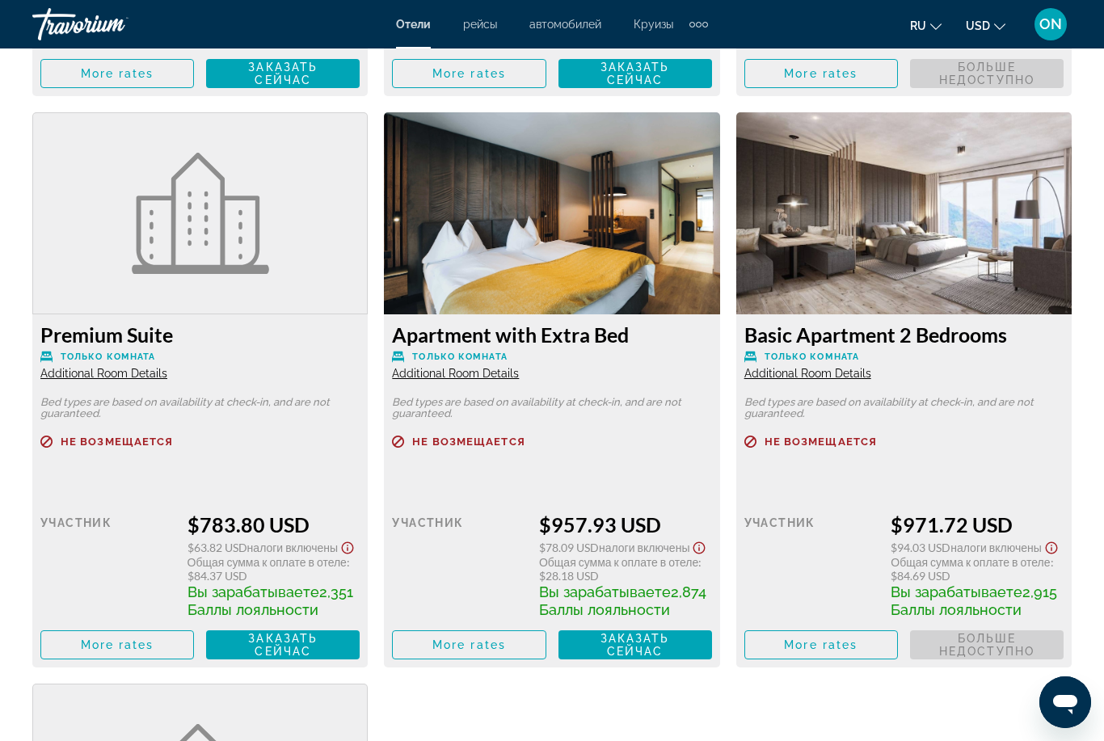
click at [633, 658] on span "Заказать сейчас" at bounding box center [636, 645] width 70 height 26
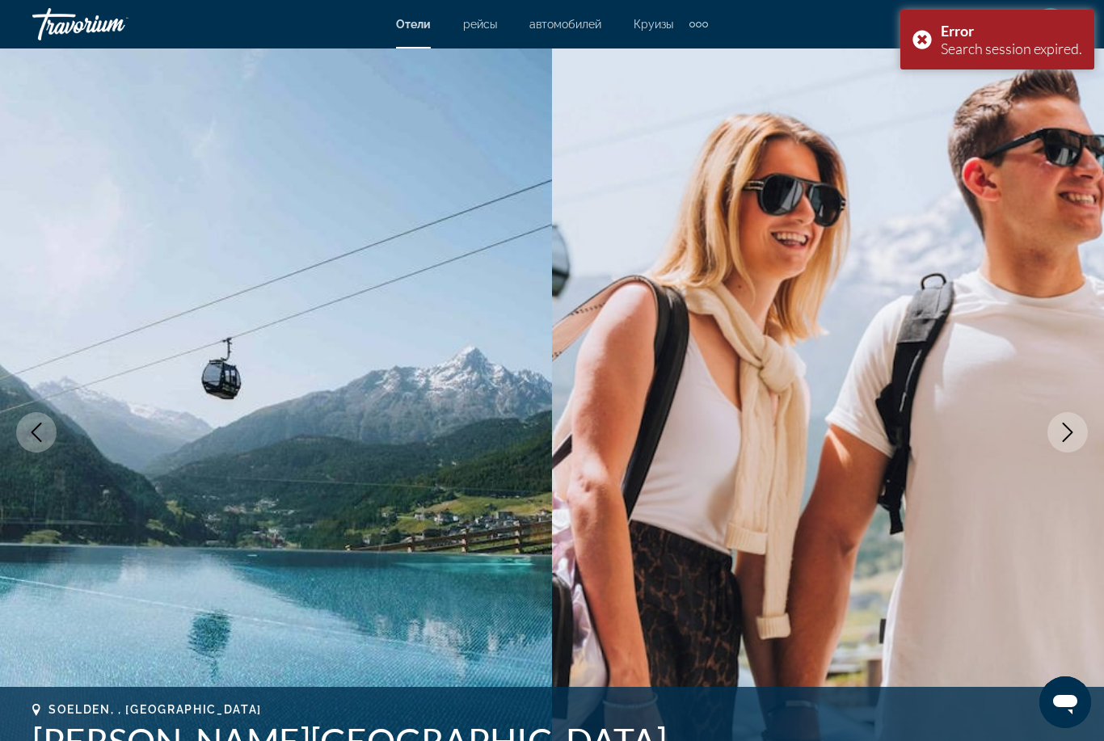
scroll to position [52, 0]
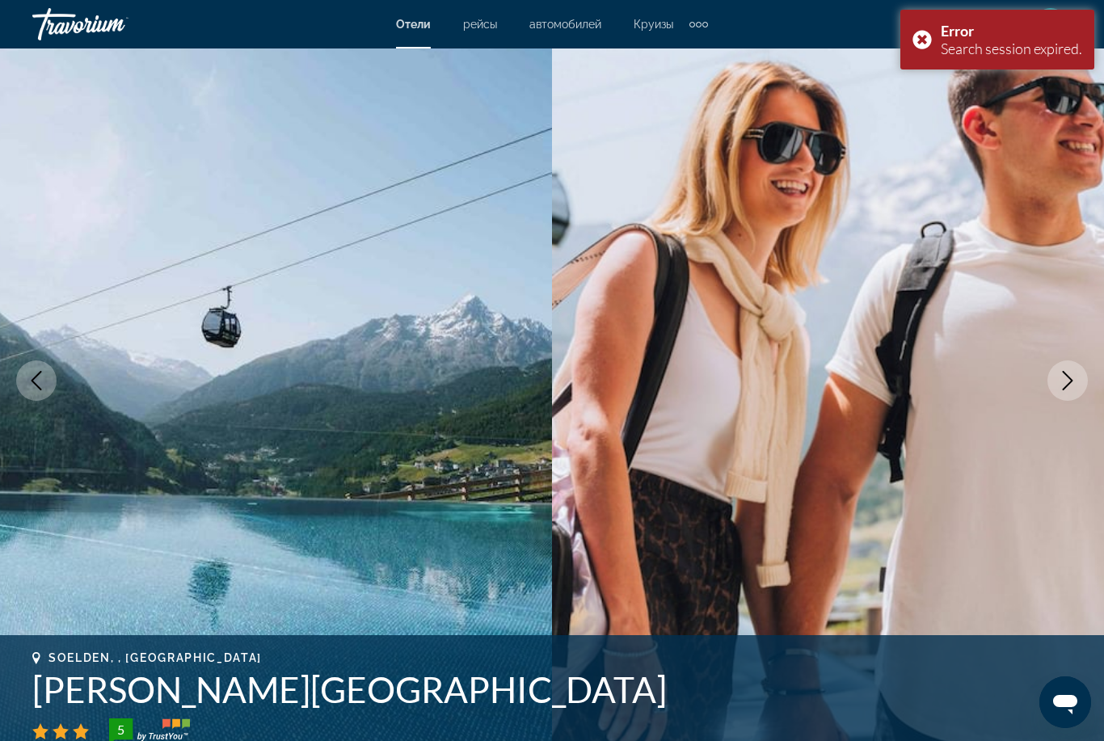
click at [913, 57] on div "Error Search session expired." at bounding box center [998, 40] width 194 height 60
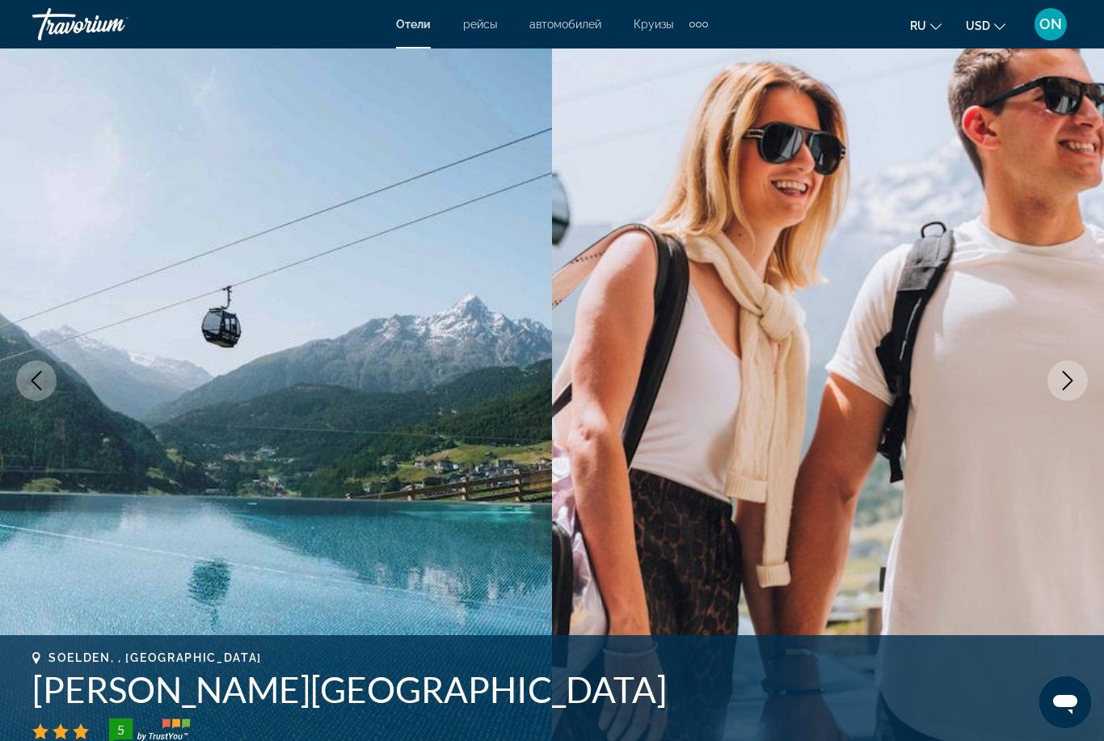
click at [407, 31] on span "Отели" at bounding box center [413, 24] width 35 height 13
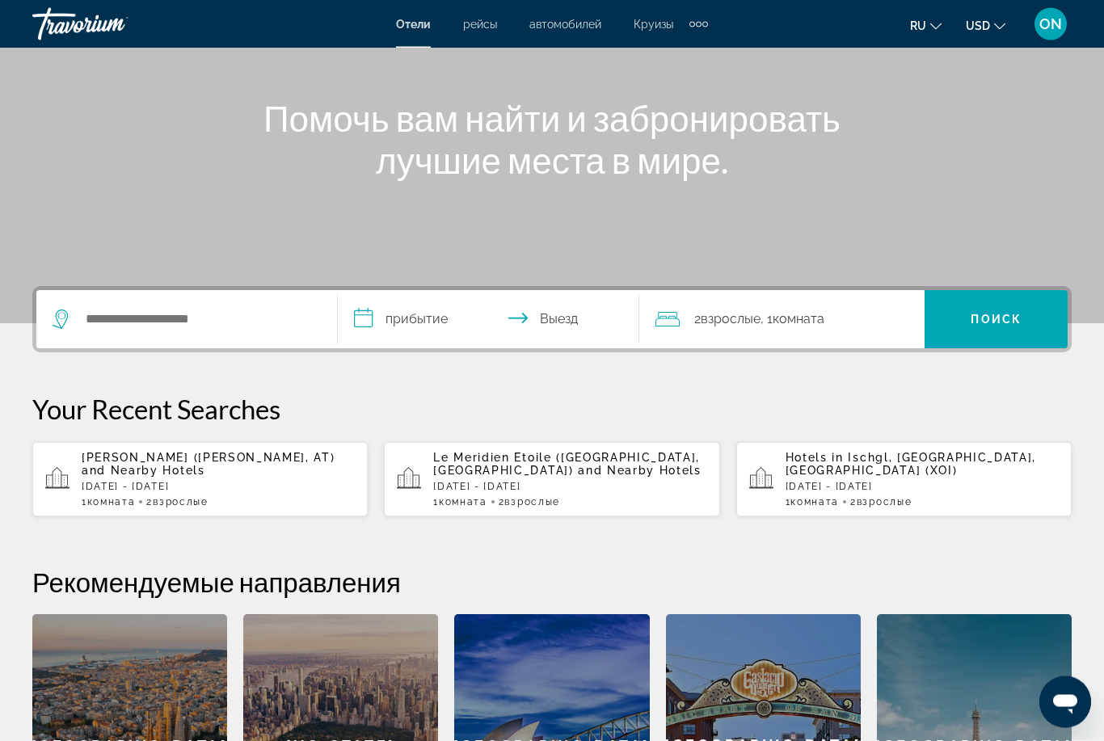
click at [186, 475] on p "Söldenkogel (Soelden, AT) and Nearby Hotels" at bounding box center [218, 465] width 273 height 26
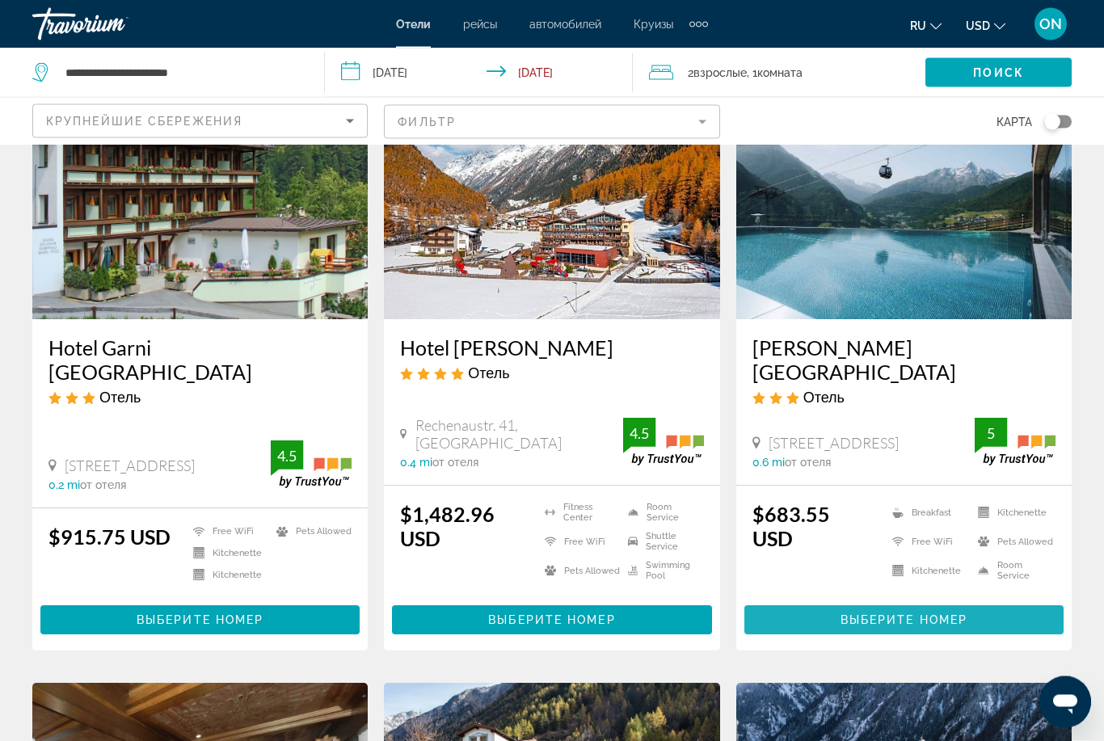
click at [916, 614] on span "Выберите номер" at bounding box center [904, 620] width 127 height 13
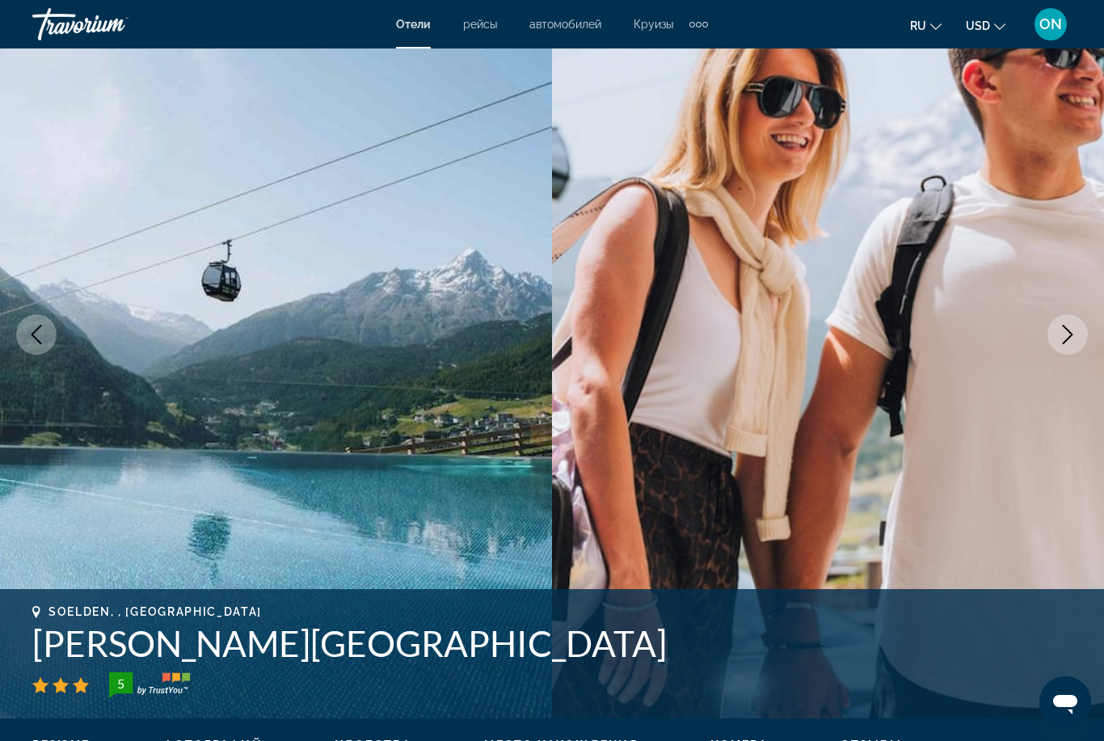
scroll to position [84, 0]
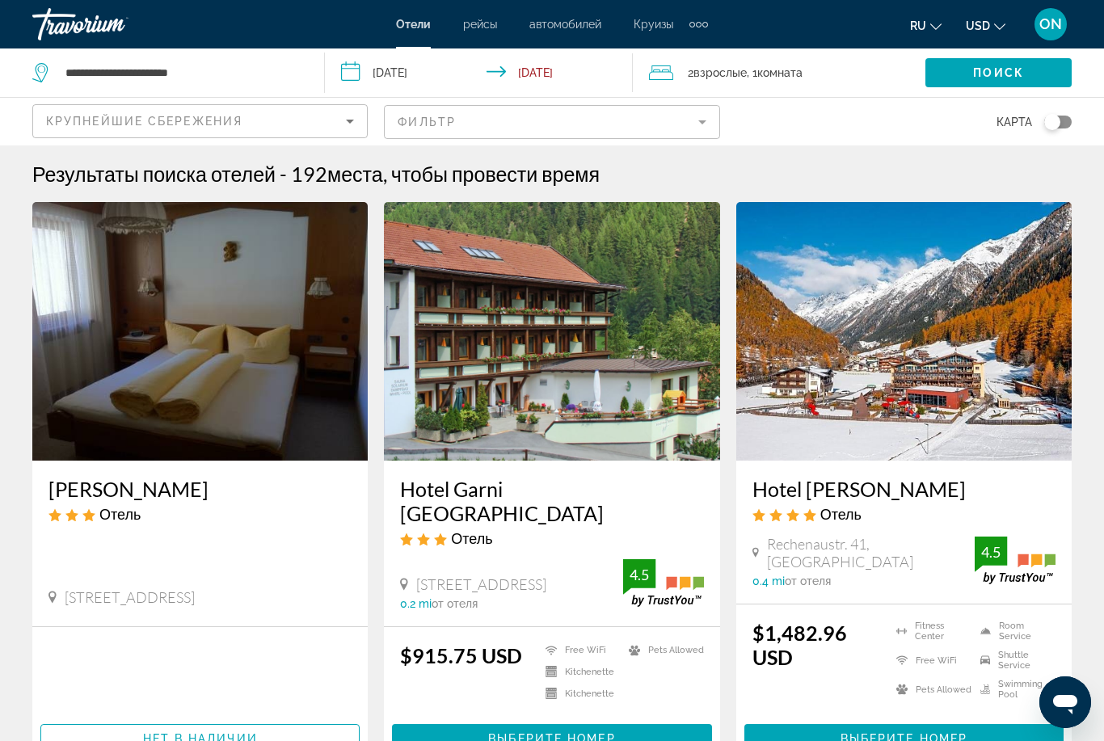
click at [131, 163] on h1 "Результаты поиска отелей" at bounding box center [153, 174] width 243 height 24
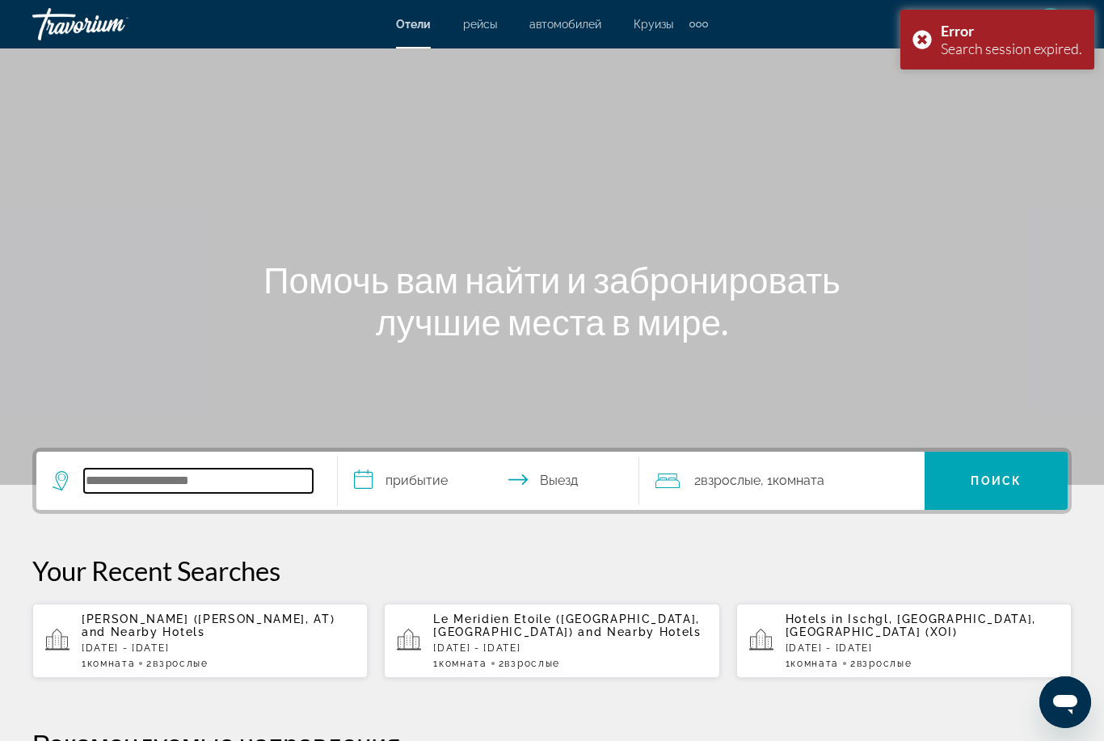
click at [171, 486] on input "Search widget" at bounding box center [198, 481] width 229 height 24
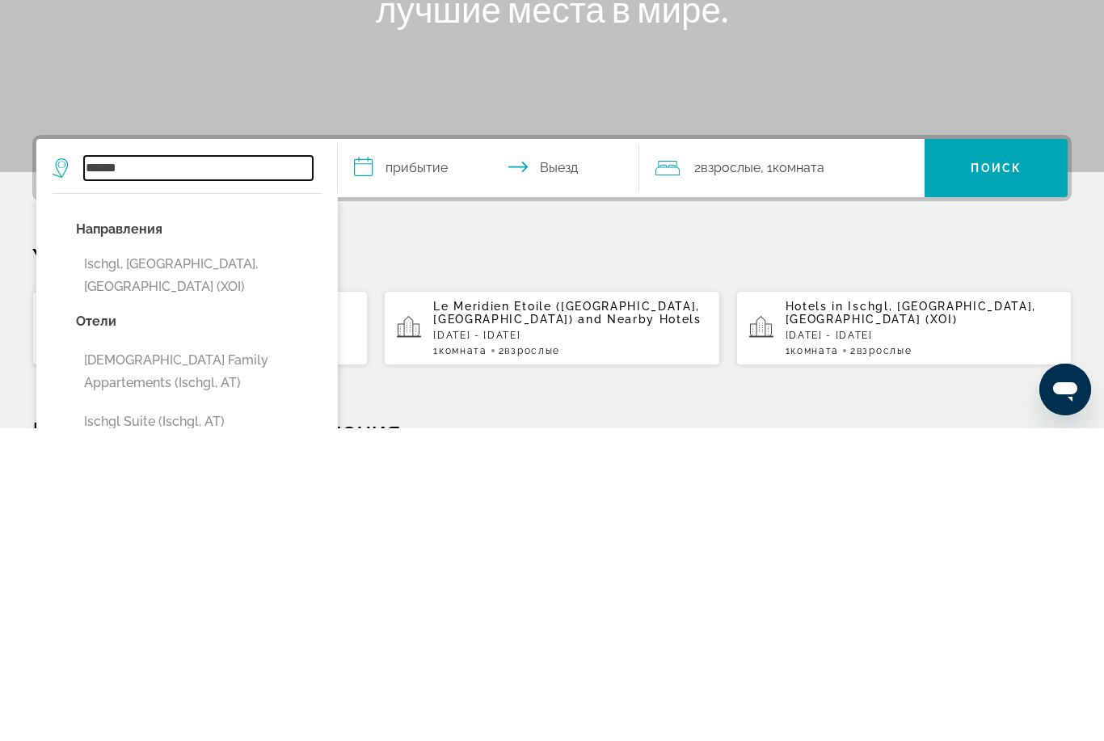
type input "******"
click at [419, 452] on input "**********" at bounding box center [492, 483] width 308 height 63
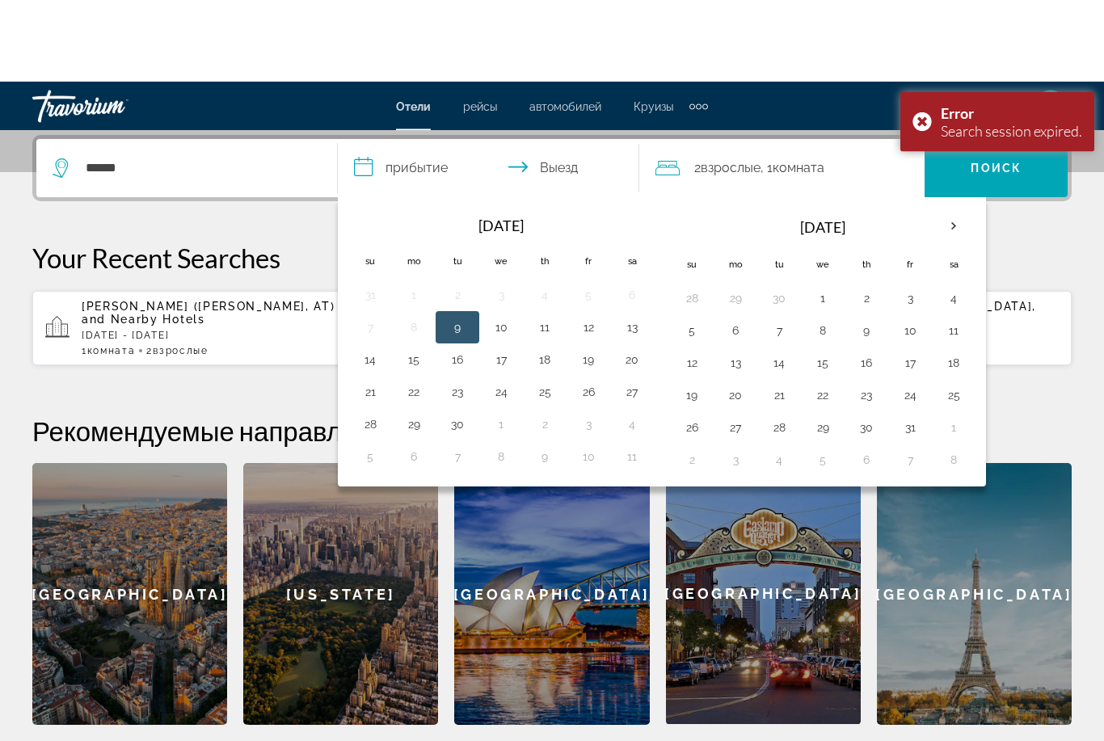
scroll to position [395, 0]
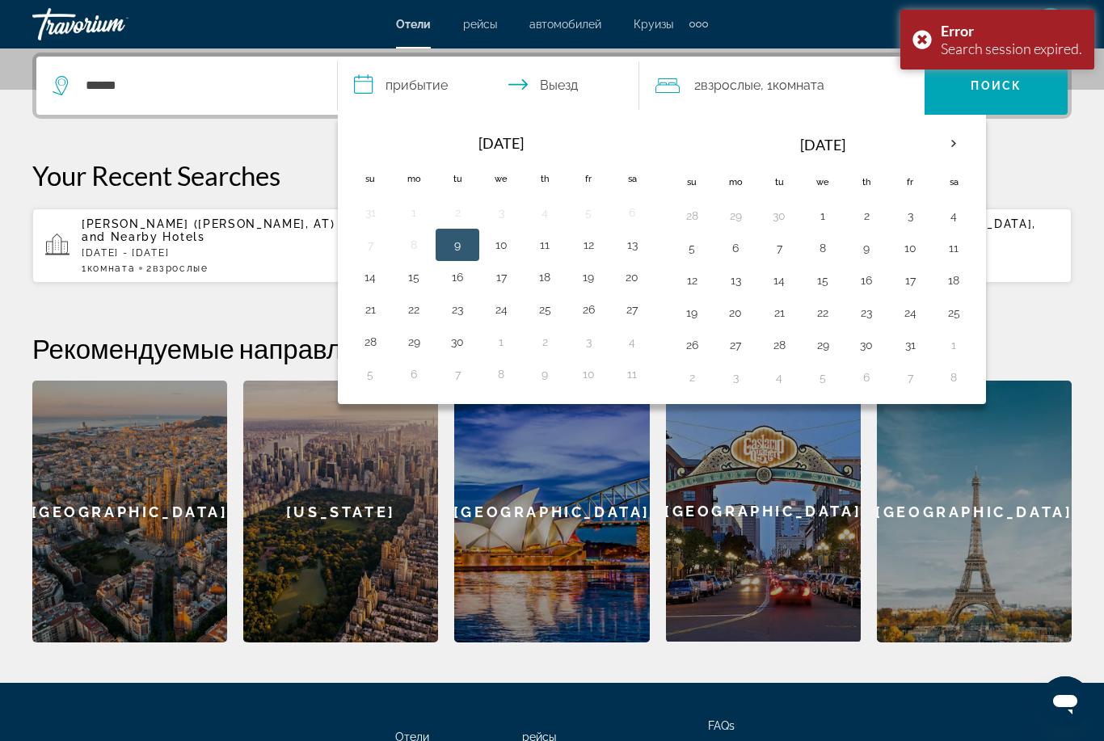
click at [950, 145] on th "Next month" at bounding box center [954, 144] width 44 height 36
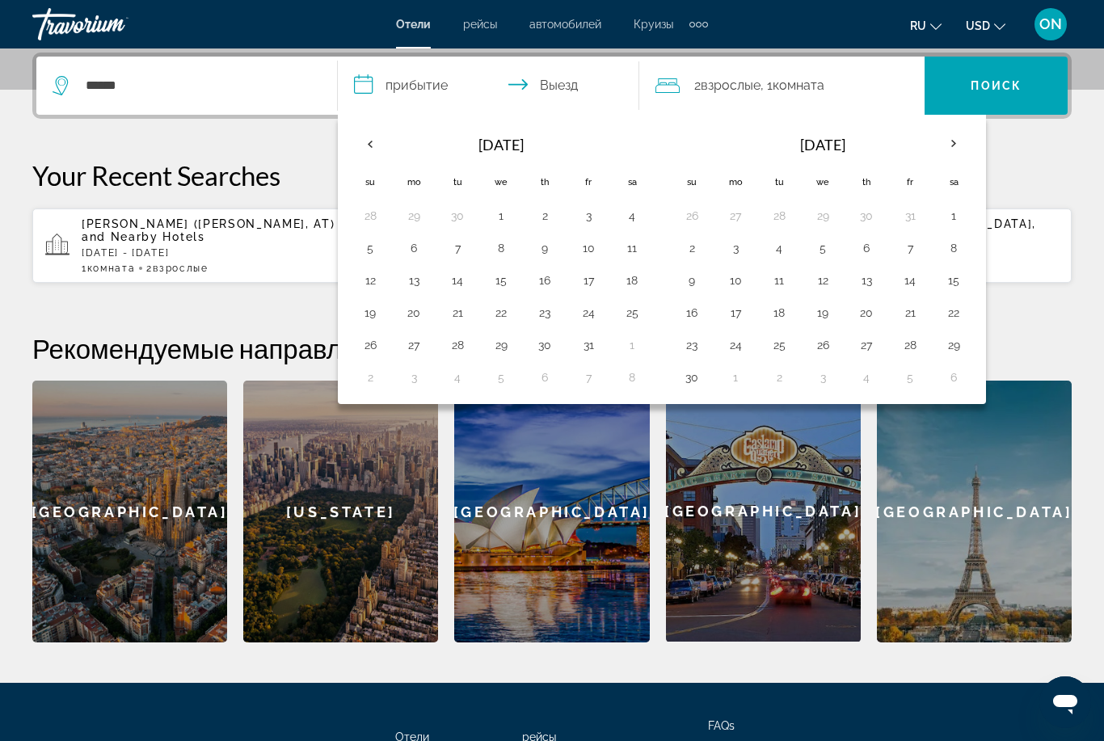
click at [943, 147] on th "Next month" at bounding box center [954, 144] width 44 height 36
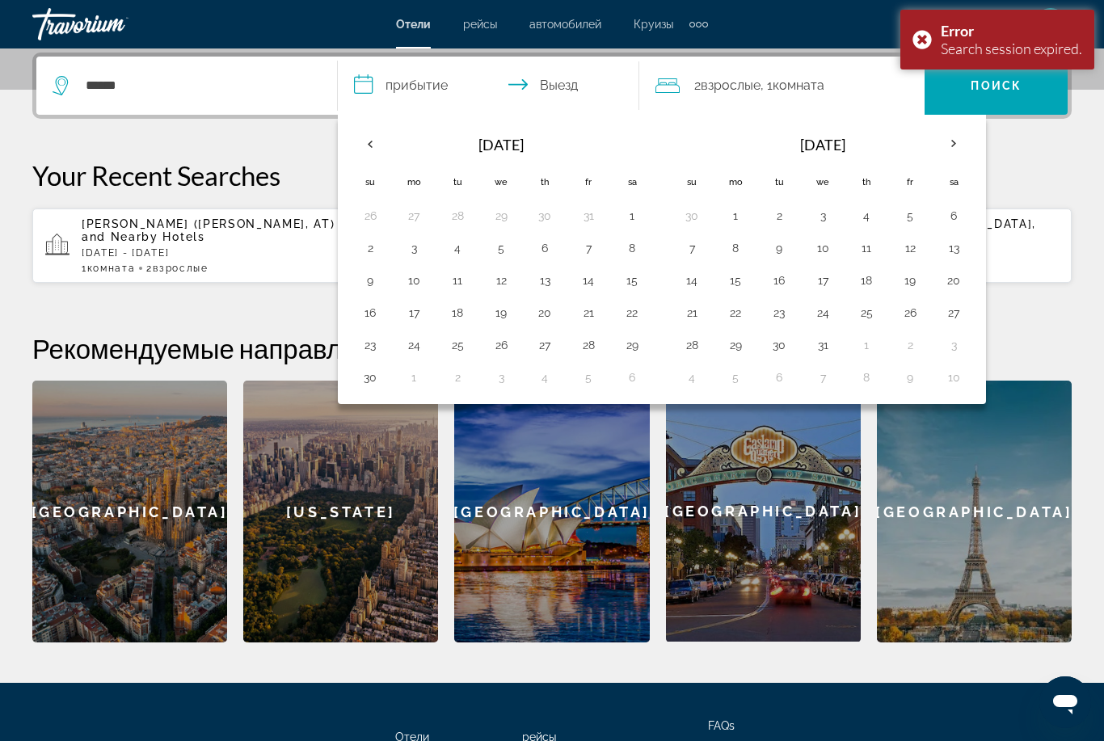
click at [943, 146] on th "Next month" at bounding box center [954, 144] width 44 height 36
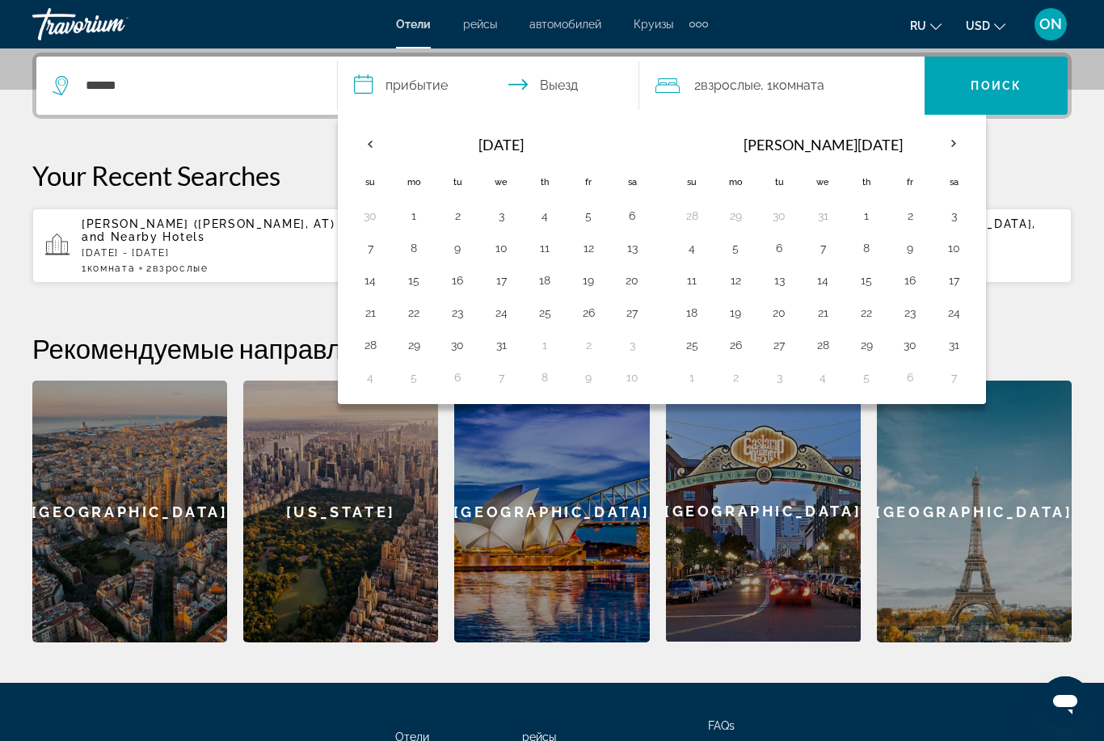
click at [745, 250] on button "5" at bounding box center [736, 248] width 26 height 23
click at [905, 217] on button "2" at bounding box center [910, 216] width 26 height 23
type input "**********"
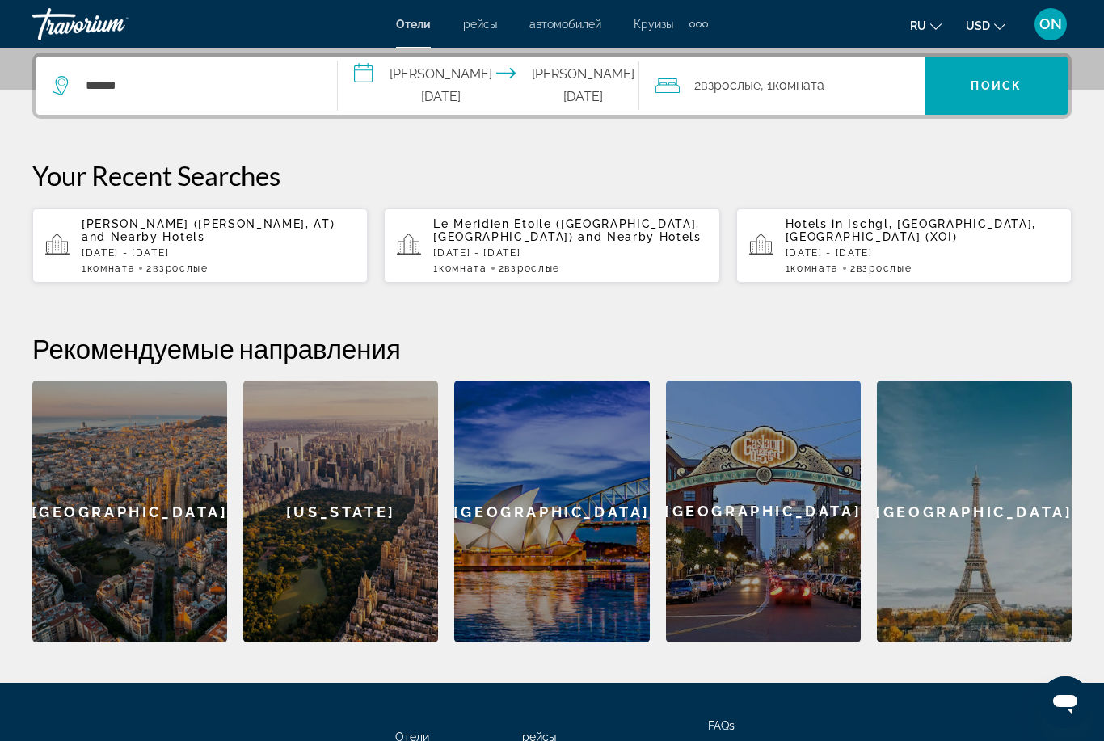
click at [996, 86] on span "Поиск" at bounding box center [996, 85] width 51 height 13
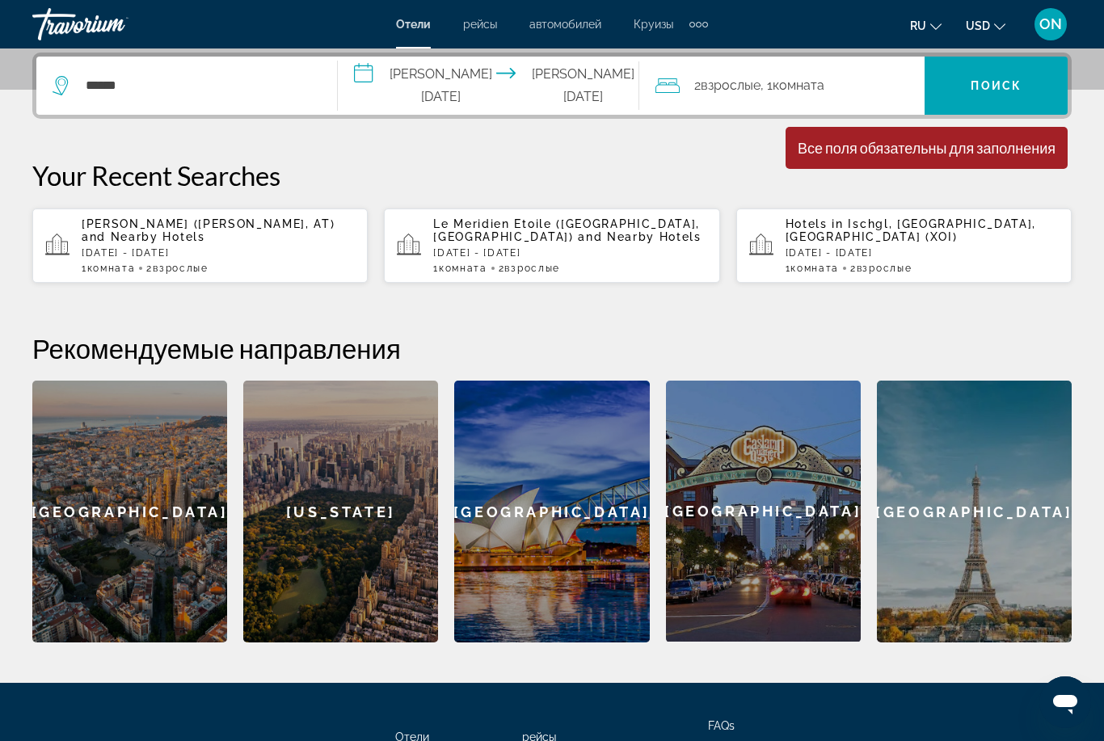
click at [423, 95] on input "**********" at bounding box center [492, 88] width 308 height 63
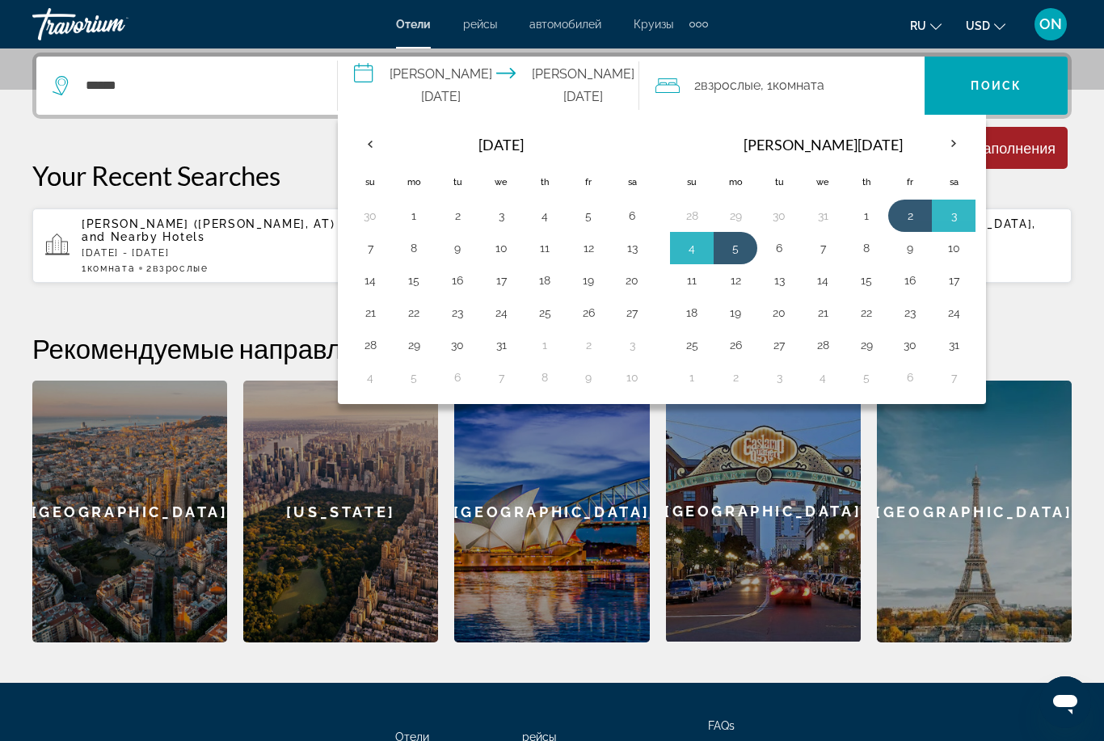
click at [756, 79] on span "Взрослые" at bounding box center [731, 85] width 60 height 15
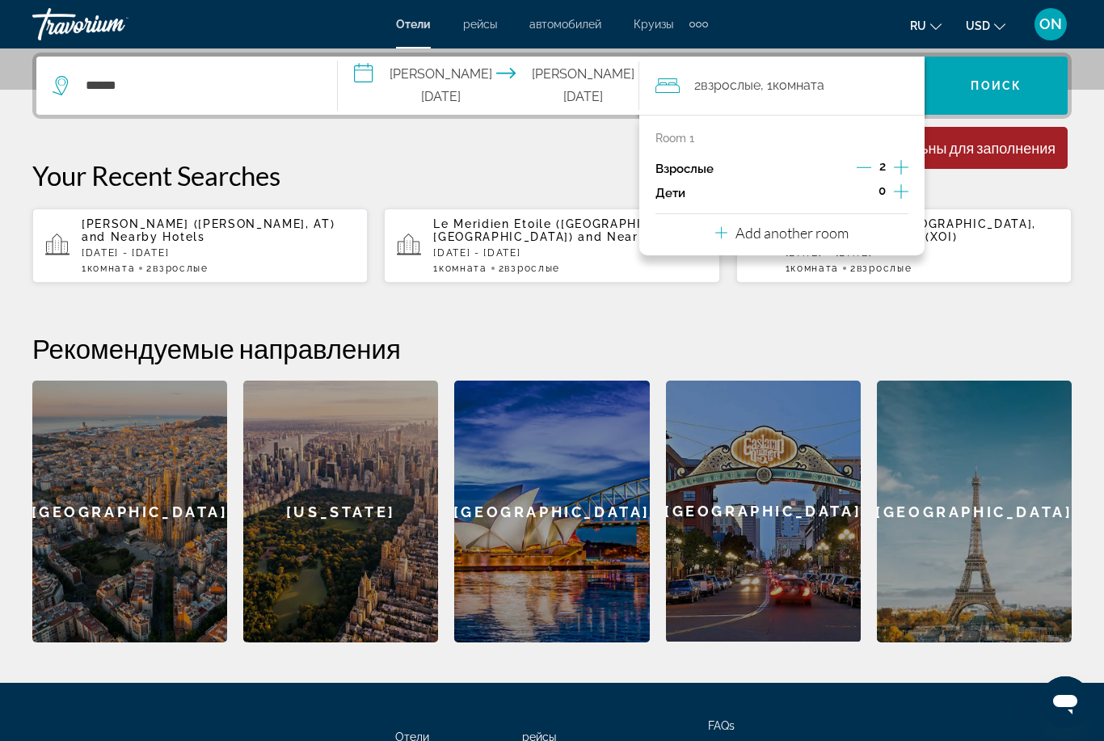
click at [994, 88] on span "Поиск" at bounding box center [996, 85] width 51 height 13
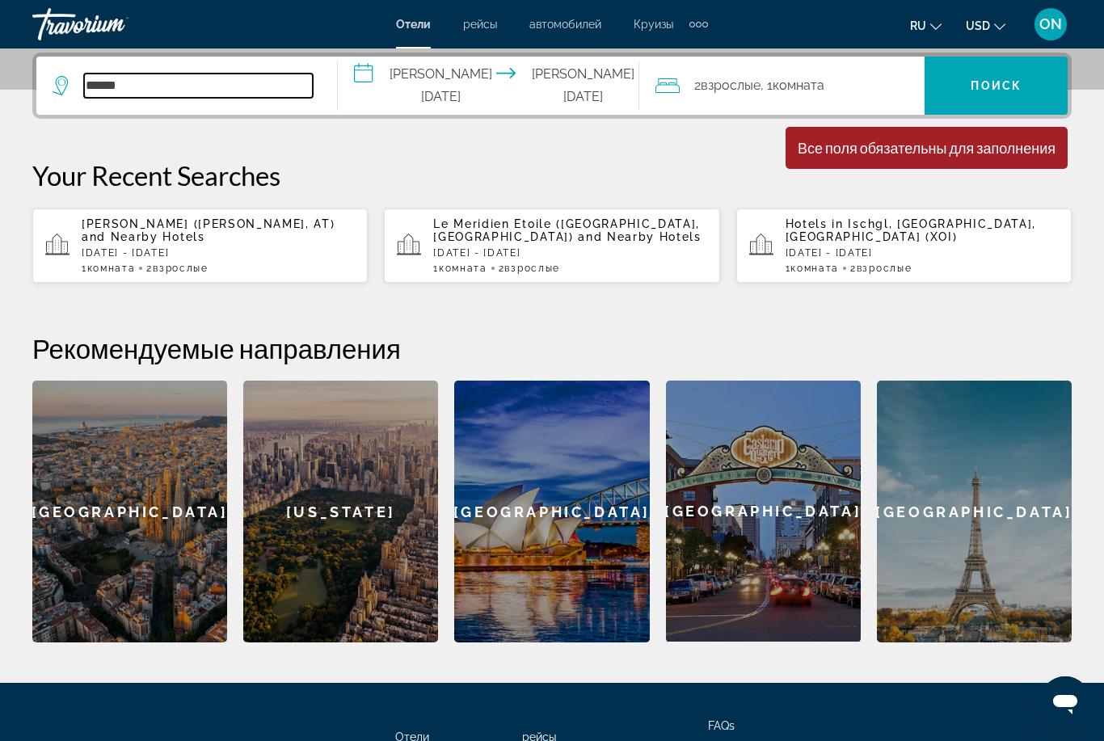
click at [208, 82] on input "******" at bounding box center [198, 86] width 229 height 24
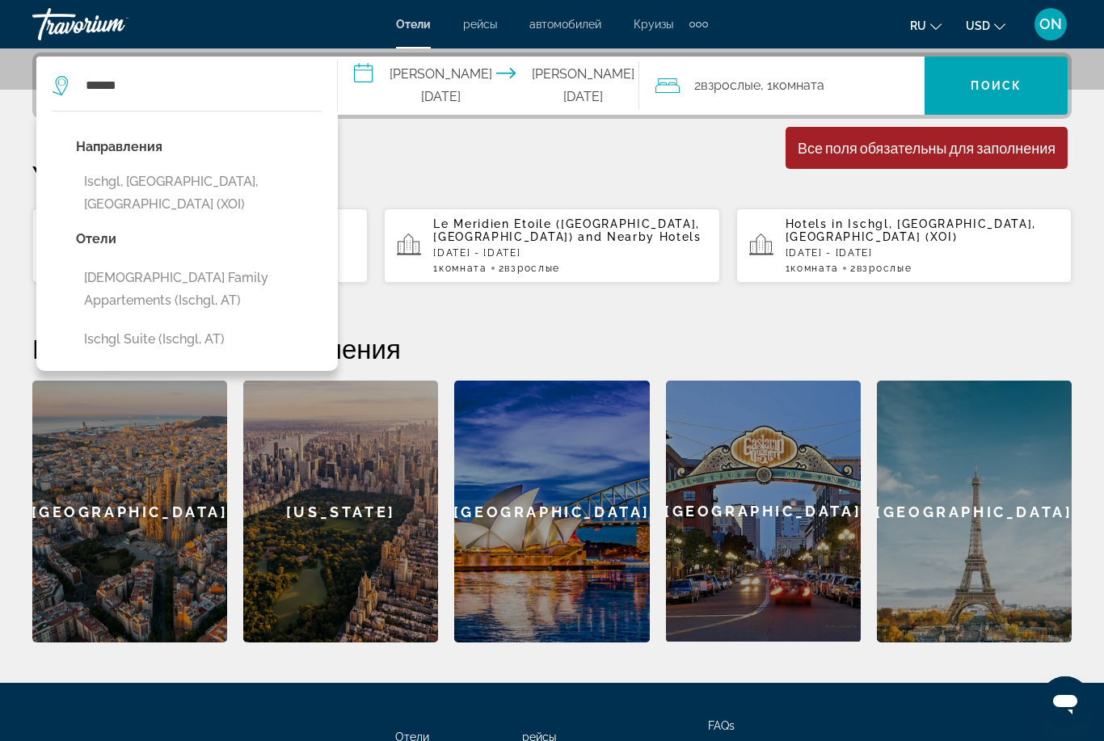
click at [266, 192] on button "Ischgl, [GEOGRAPHIC_DATA], [GEOGRAPHIC_DATA] (XOI)" at bounding box center [199, 193] width 246 height 53
type input "**********"
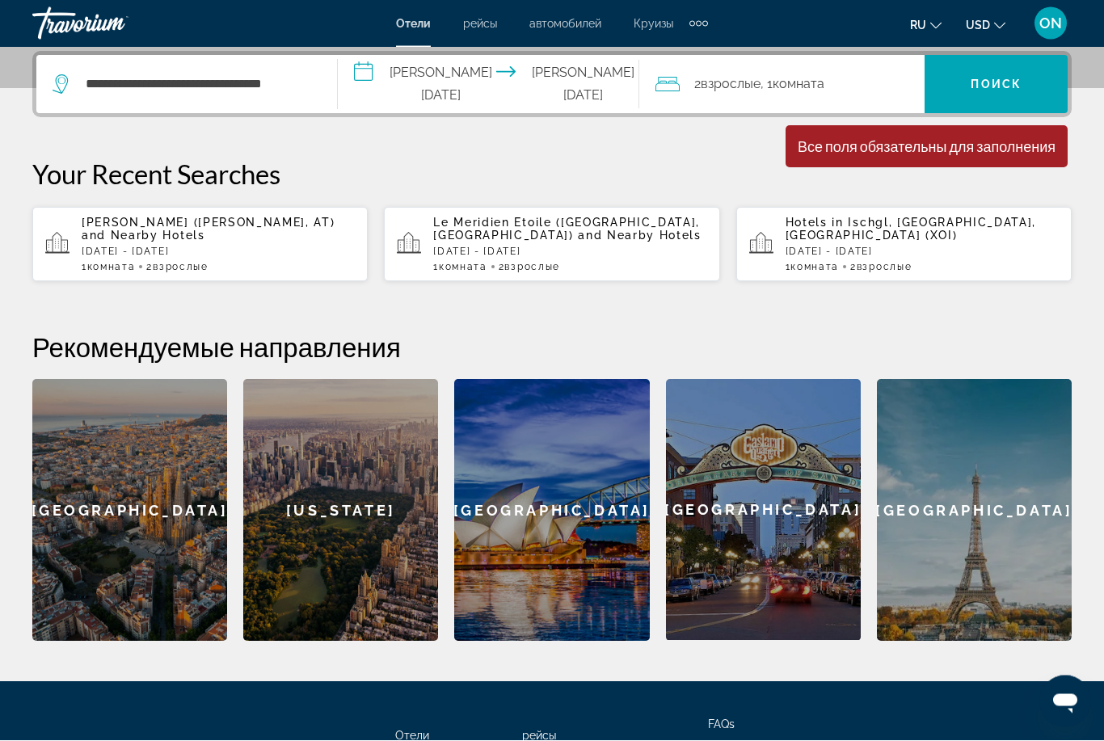
click at [1005, 73] on span "Search widget" at bounding box center [996, 85] width 143 height 39
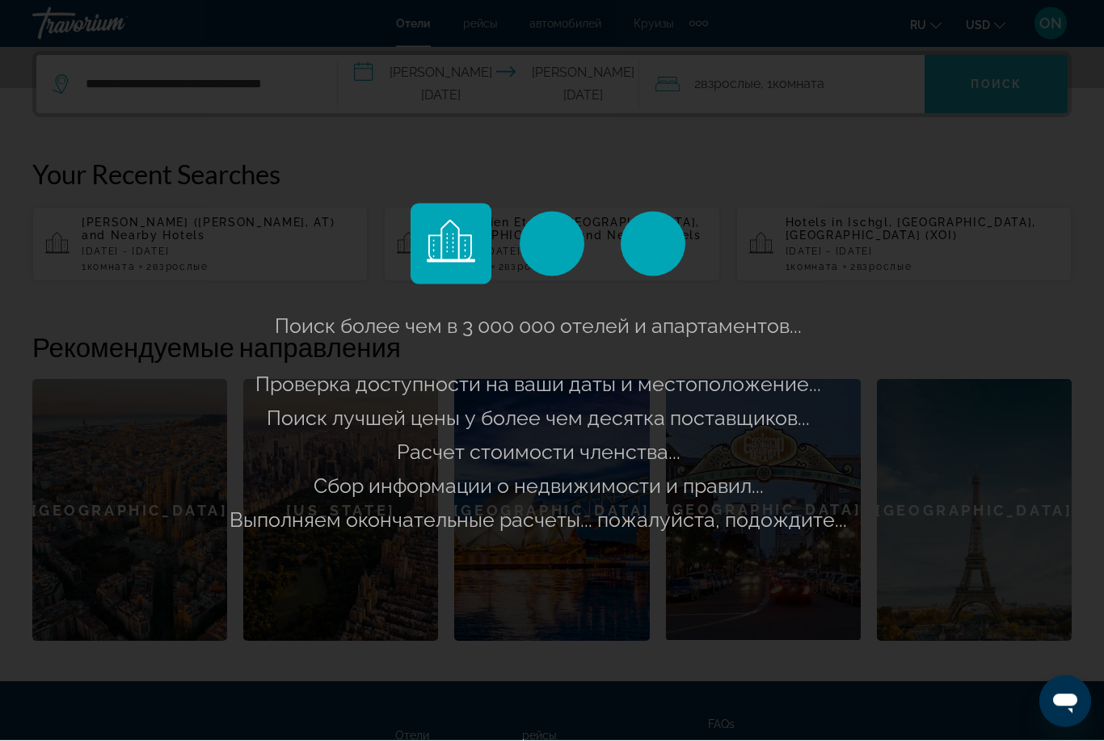
scroll to position [397, 0]
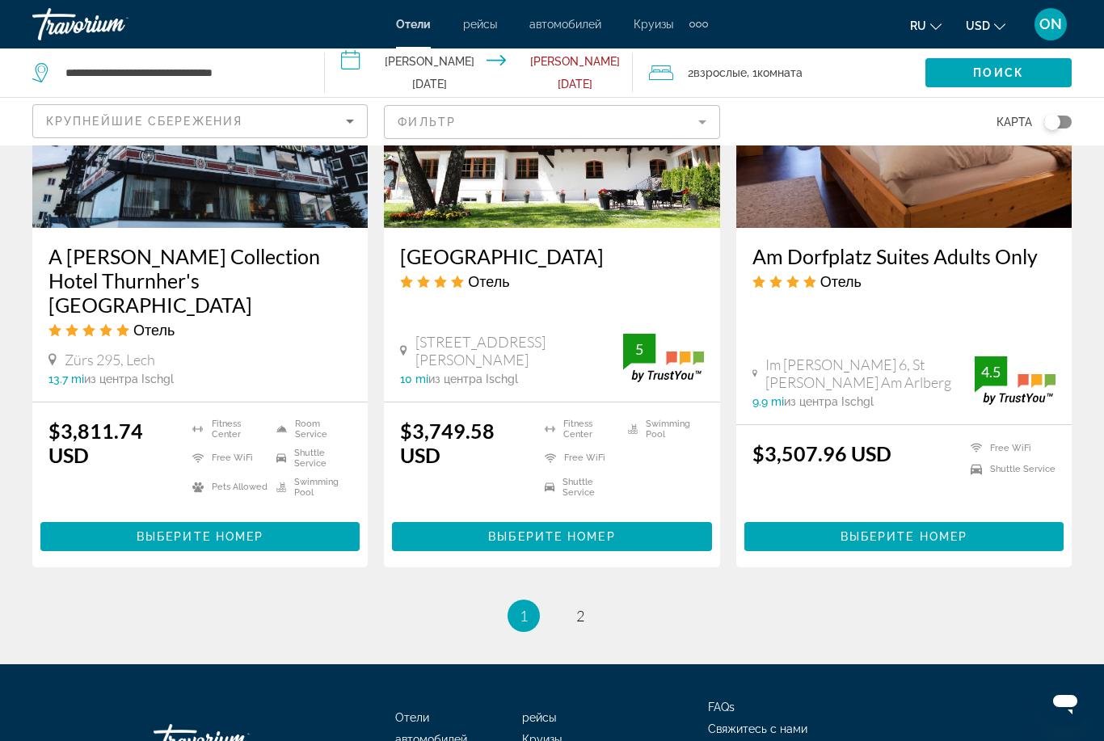
scroll to position [2075, 0]
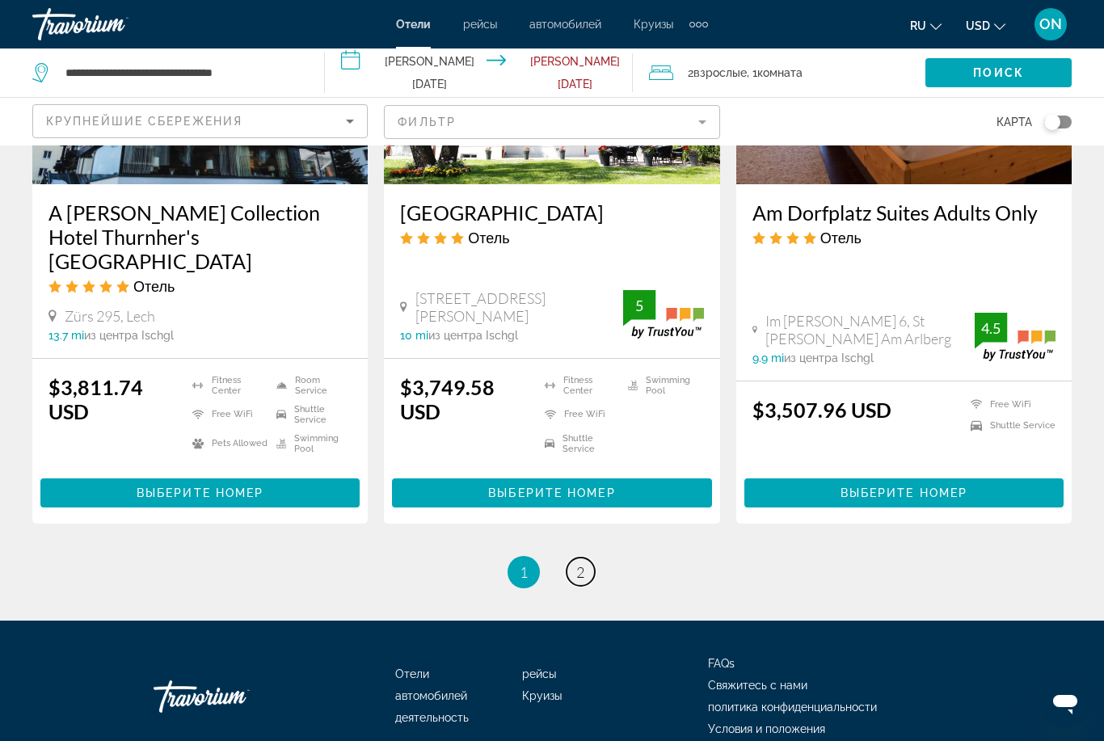
click at [582, 563] on span "2" at bounding box center [580, 572] width 8 height 18
